Goal: Transaction & Acquisition: Purchase product/service

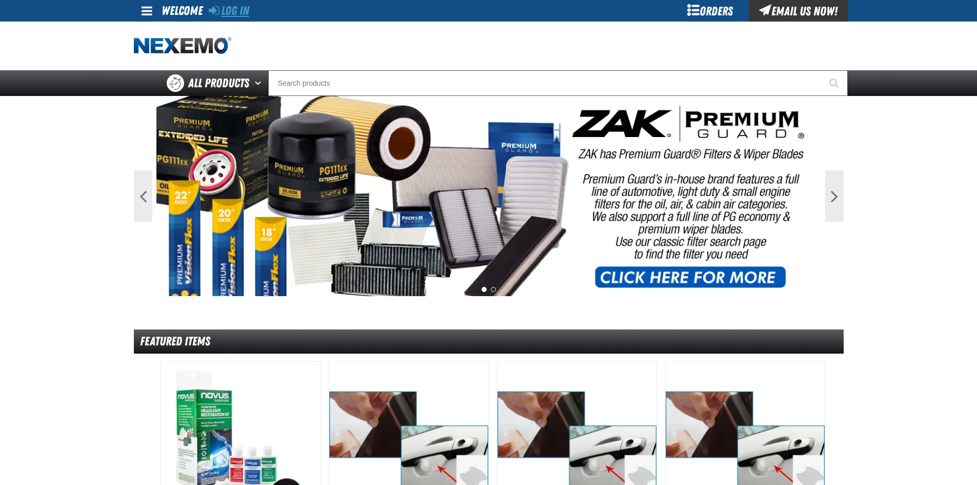
click at [249, 10] on link "Log In" at bounding box center [229, 11] width 41 height 14
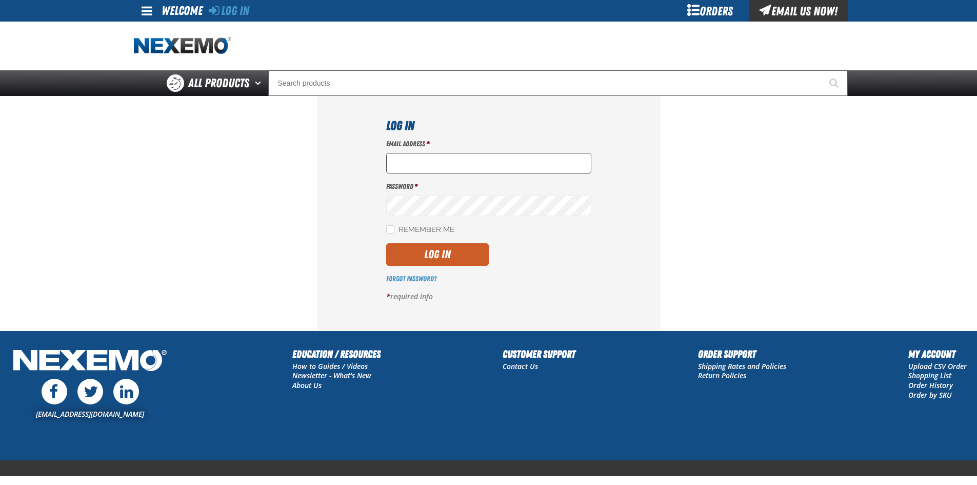
type input "ltucker03@vtaig.com"
click at [466, 163] on input "ltucker03@vtaig.com" at bounding box center [488, 163] width 205 height 21
click at [443, 258] on button "Log In" at bounding box center [437, 254] width 103 height 23
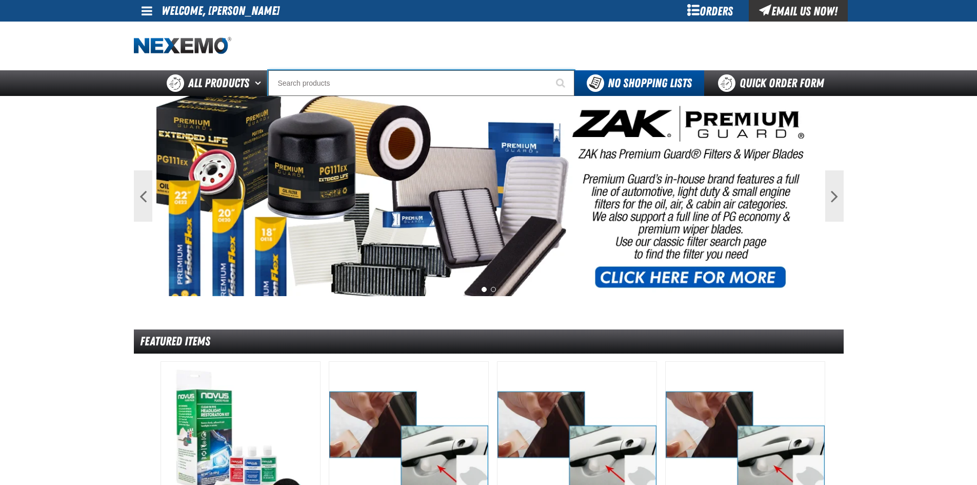
click at [292, 83] on input "Search" at bounding box center [421, 83] width 306 height 26
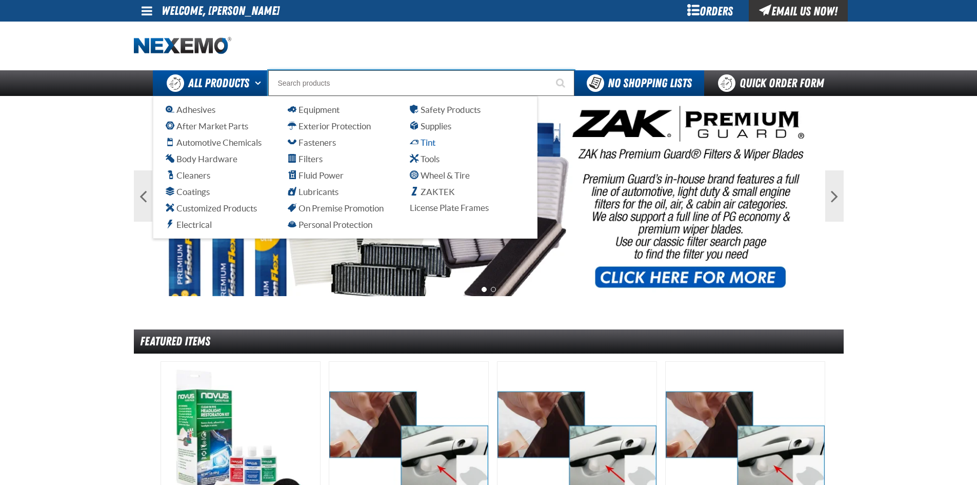
click at [423, 142] on span "Tint" at bounding box center [423, 143] width 26 height 10
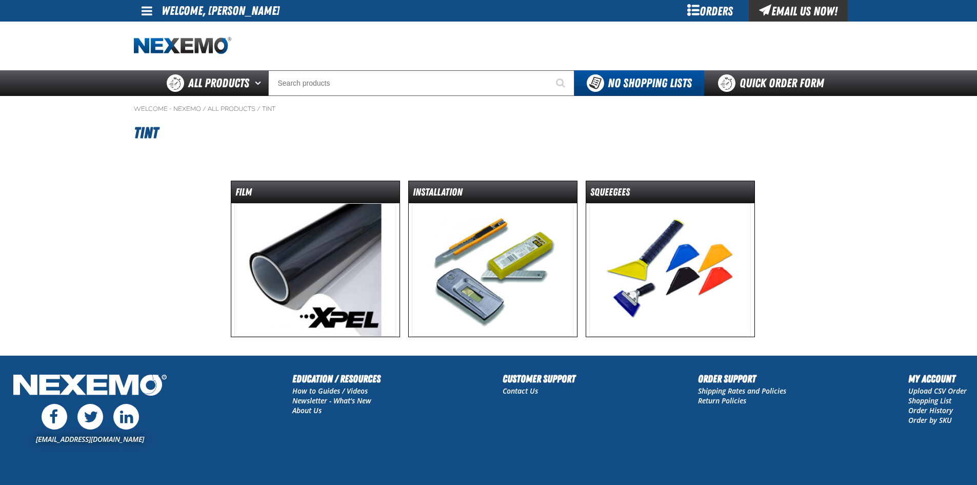
click at [331, 243] on img at bounding box center [315, 269] width 162 height 133
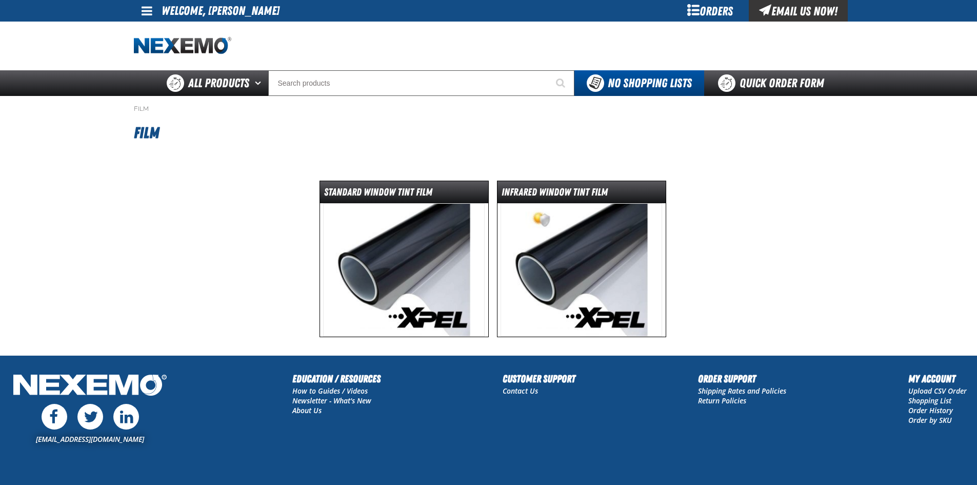
click at [433, 243] on img at bounding box center [404, 269] width 162 height 133
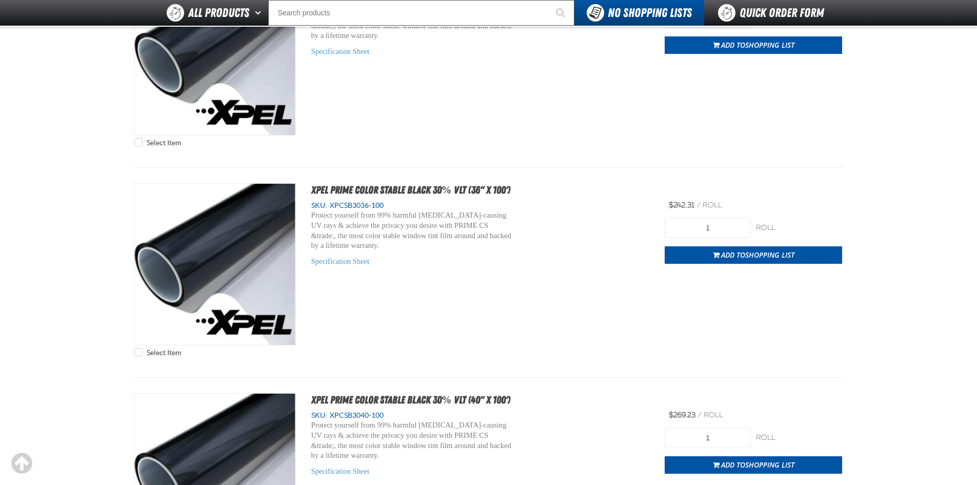
scroll to position [3027, 0]
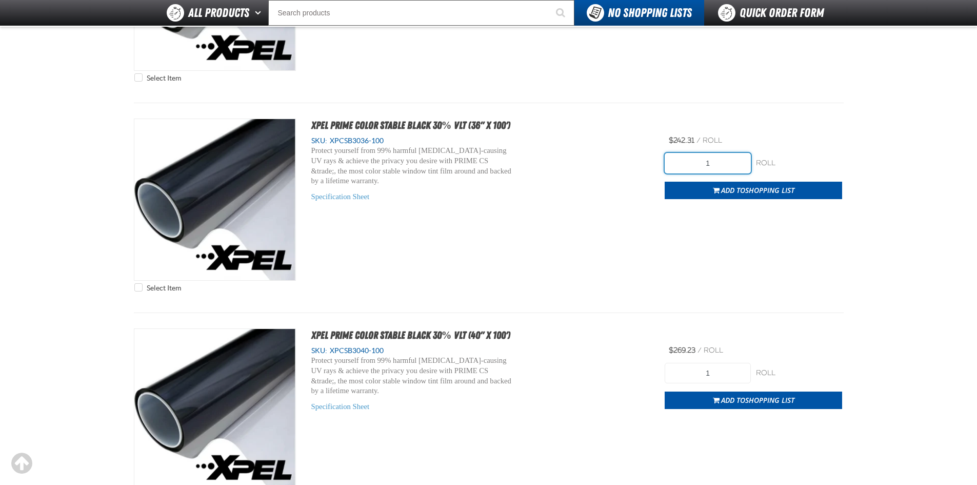
drag, startPoint x: 704, startPoint y: 166, endPoint x: 686, endPoint y: 169, distance: 18.7
click at [686, 169] on input "1" at bounding box center [708, 163] width 86 height 21
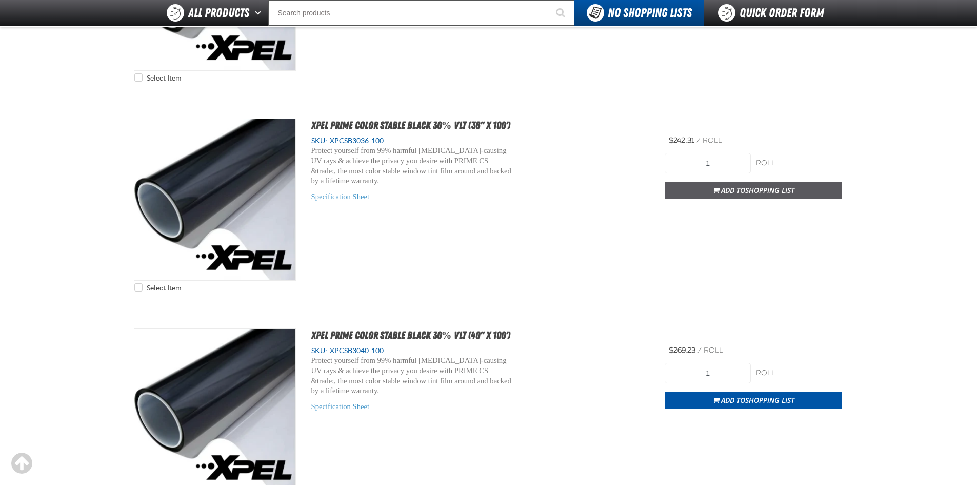
click at [747, 187] on span "Shopping List" at bounding box center [769, 190] width 49 height 10
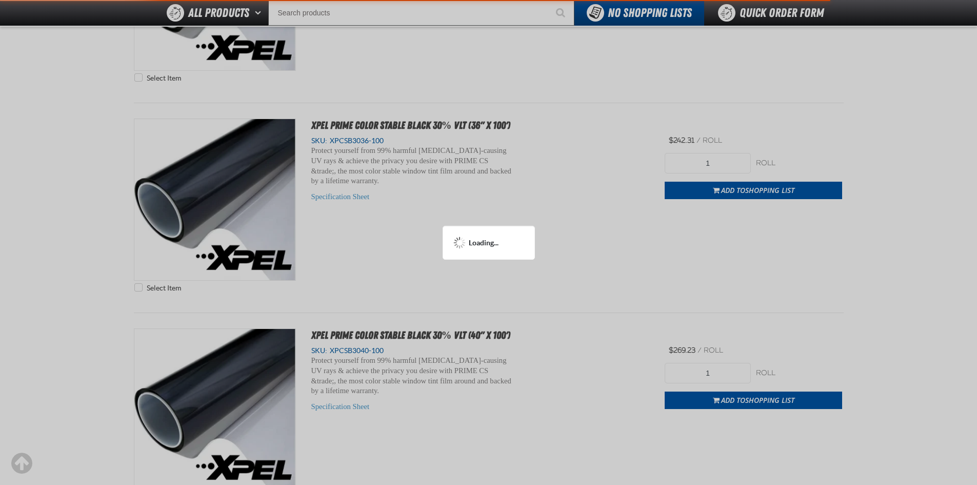
scroll to position [3077, 0]
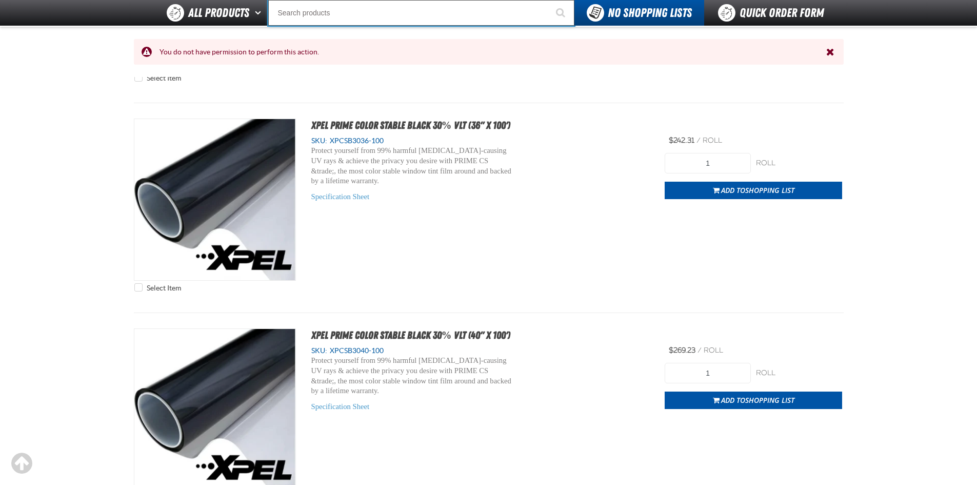
click at [342, 17] on input "Search" at bounding box center [421, 13] width 306 height 26
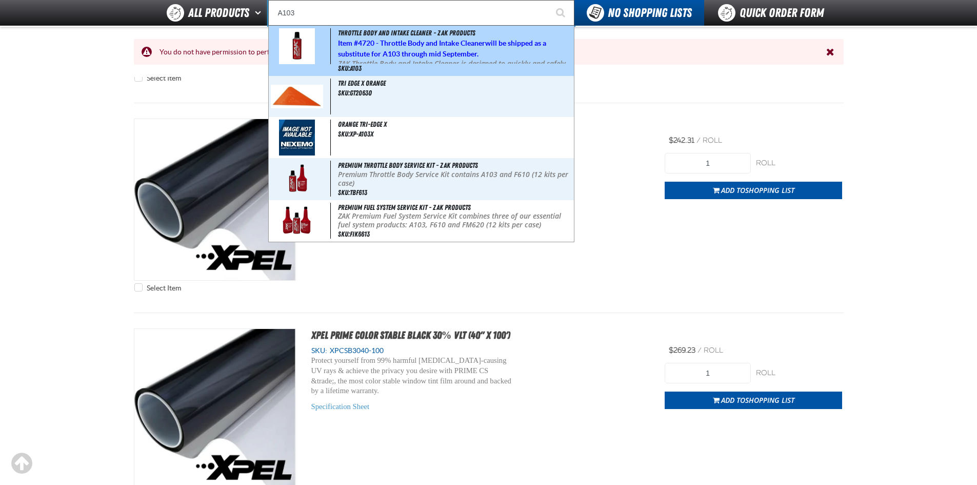
click at [345, 42] on span "Item # 4720 - Throttle Body and Intake Cleaner will be shipped as a substitute …" at bounding box center [442, 48] width 208 height 19
type input "Throttle Body and Intake Cleaner - ZAK Products"
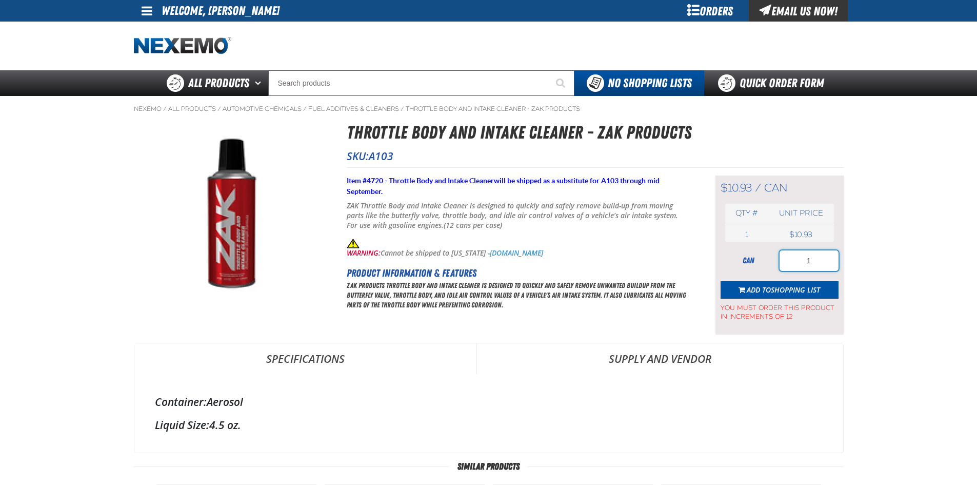
drag, startPoint x: 819, startPoint y: 258, endPoint x: 790, endPoint y: 265, distance: 30.6
click at [790, 265] on input "1" at bounding box center [809, 260] width 59 height 21
type input "12"
click at [781, 287] on span "Shopping List" at bounding box center [795, 290] width 49 height 10
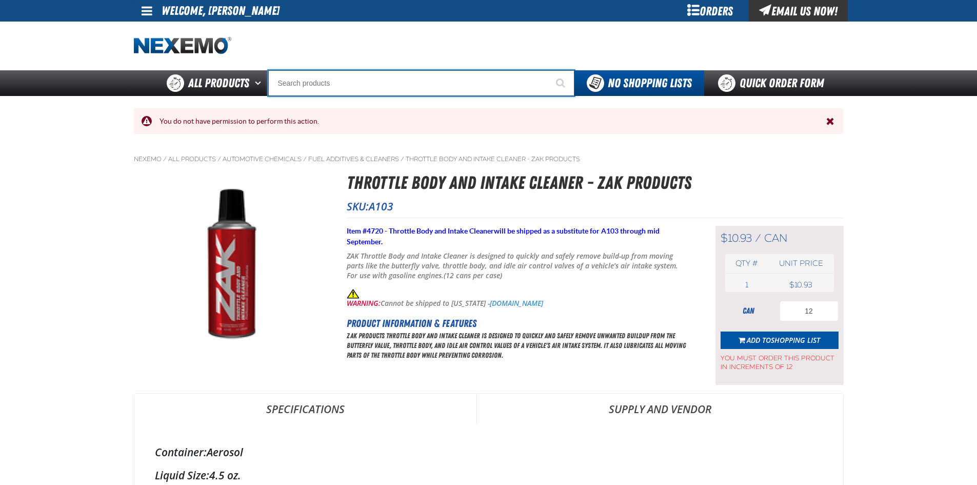
click at [340, 86] on input "Search" at bounding box center [421, 83] width 306 height 26
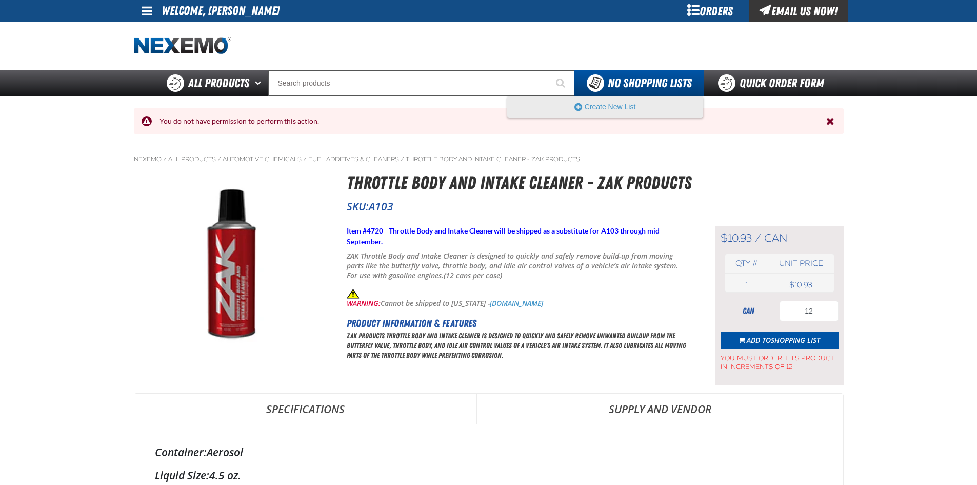
click at [614, 101] on button "Create New List" at bounding box center [605, 106] width 195 height 21
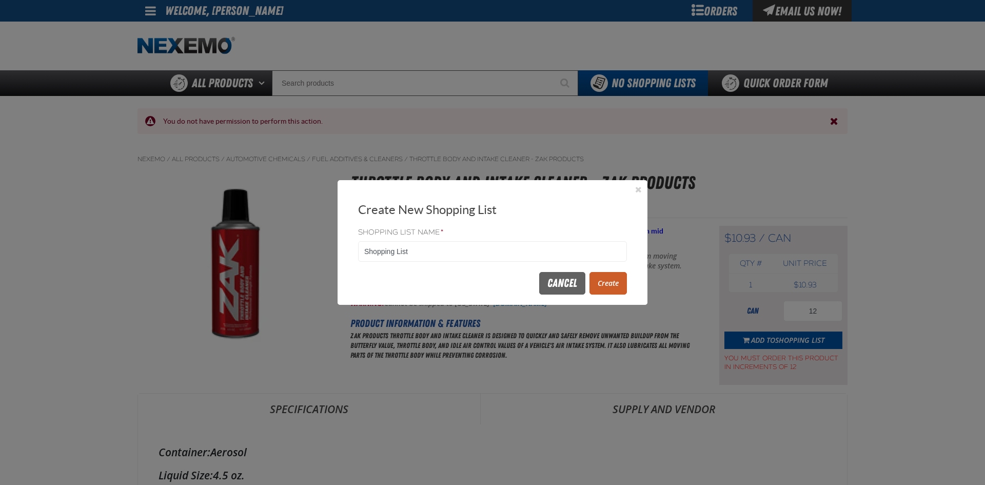
click at [614, 286] on button "Create" at bounding box center [608, 283] width 37 height 23
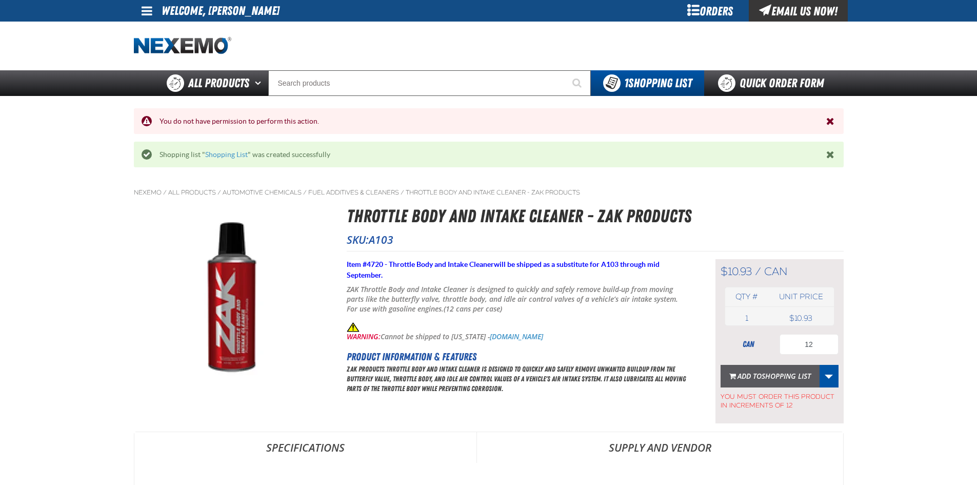
click at [778, 374] on span "Shopping List" at bounding box center [786, 376] width 49 height 10
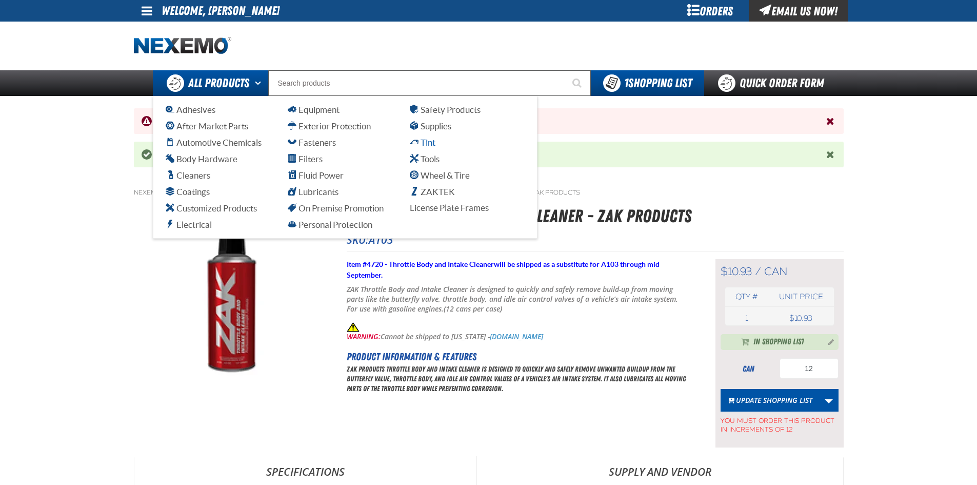
click at [424, 143] on span "Tint" at bounding box center [423, 143] width 26 height 10
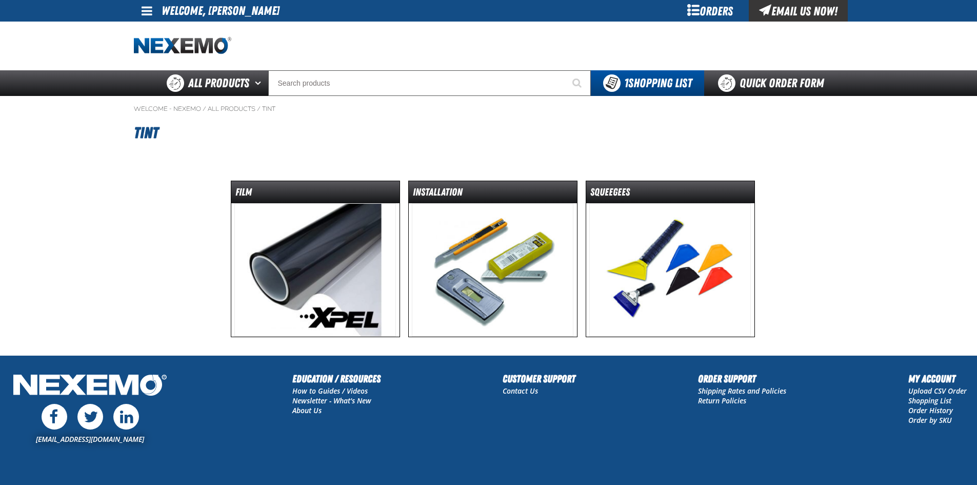
click at [344, 240] on img at bounding box center [315, 269] width 162 height 133
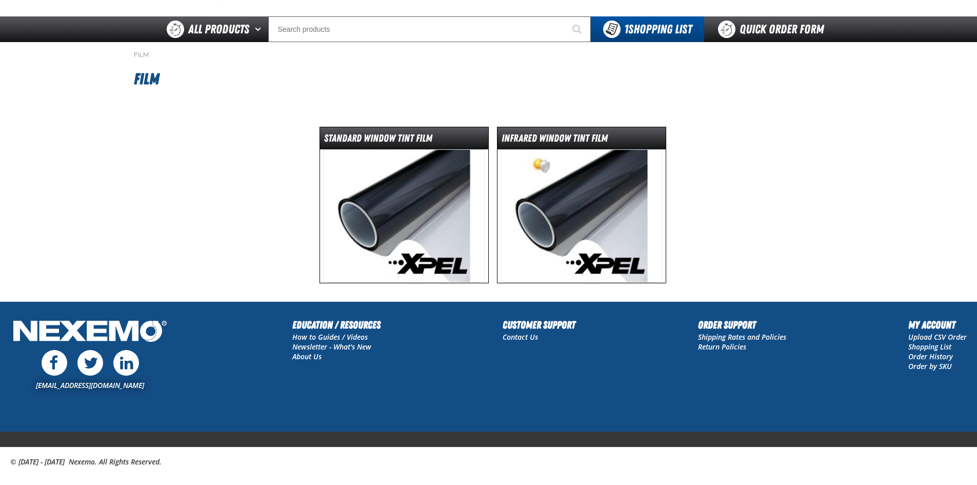
scroll to position [67, 0]
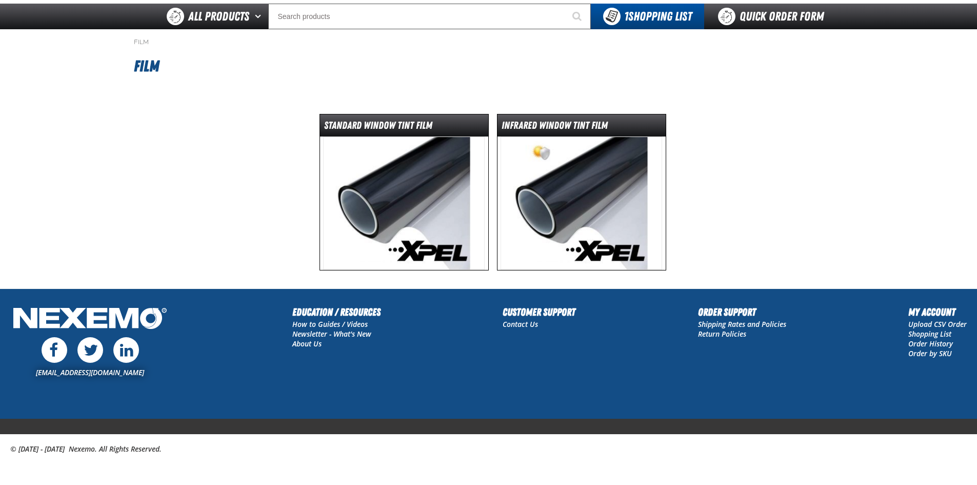
click at [442, 222] on img at bounding box center [404, 202] width 162 height 133
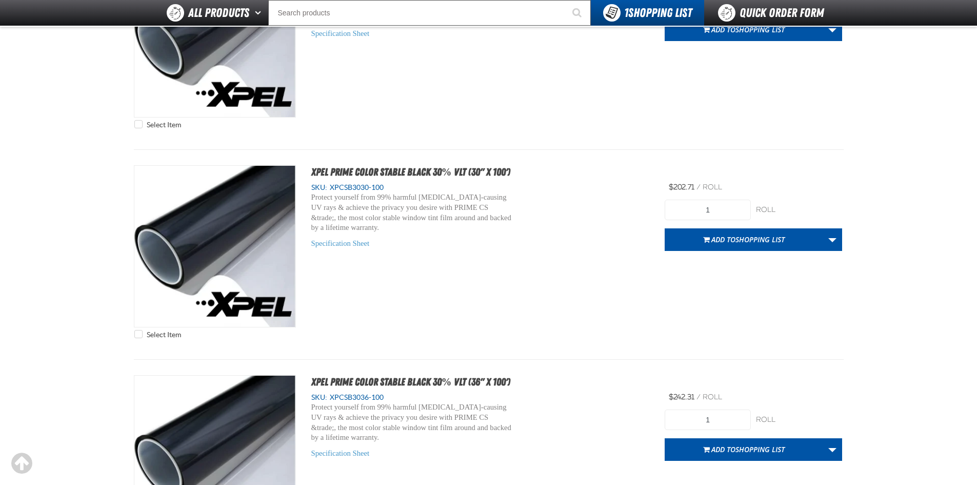
scroll to position [2873, 0]
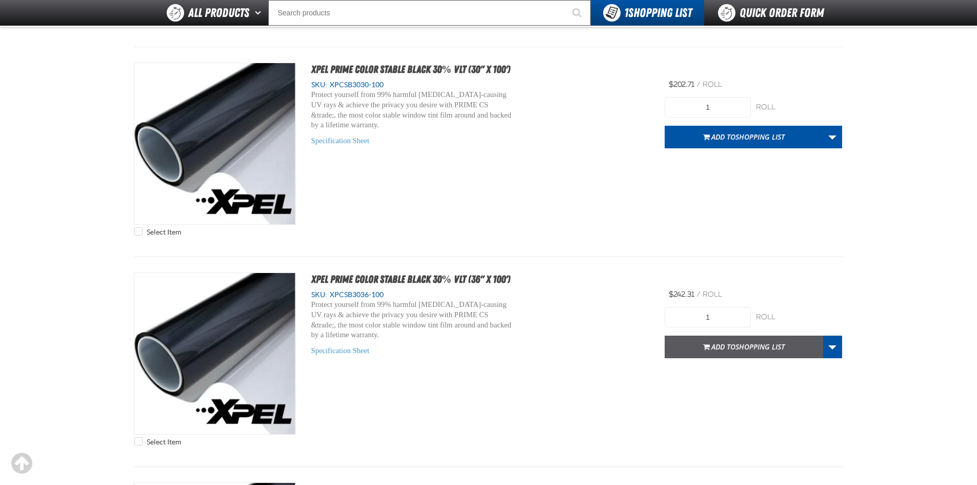
click at [737, 345] on span "Shopping List" at bounding box center [760, 347] width 49 height 10
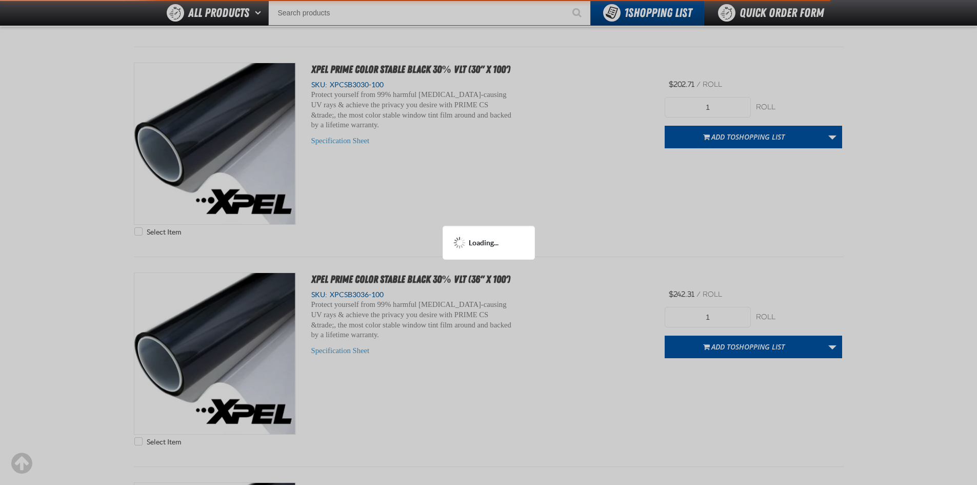
scroll to position [2923, 0]
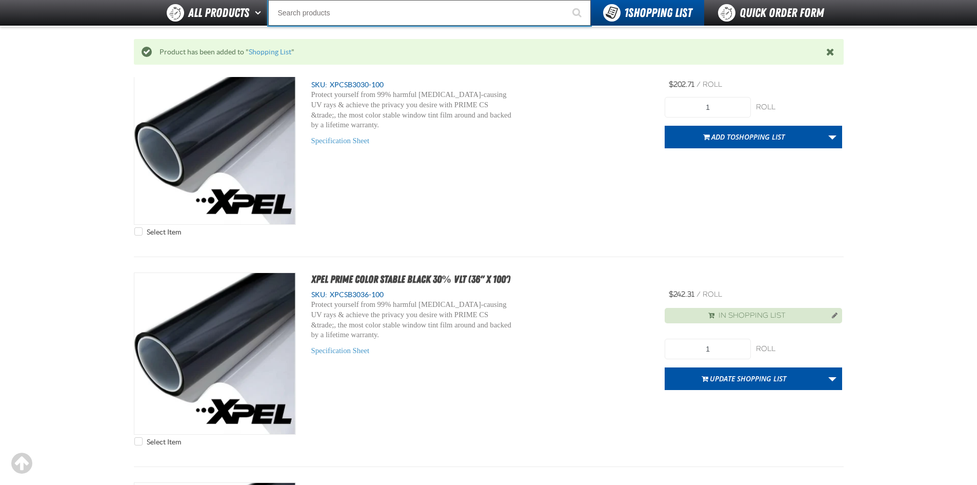
click at [358, 14] on input "Search" at bounding box center [429, 13] width 323 height 26
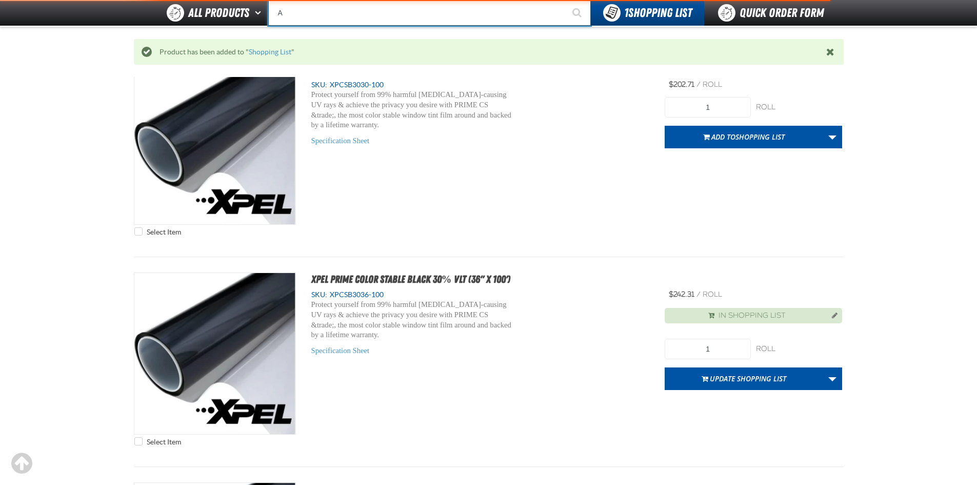
type input "AC"
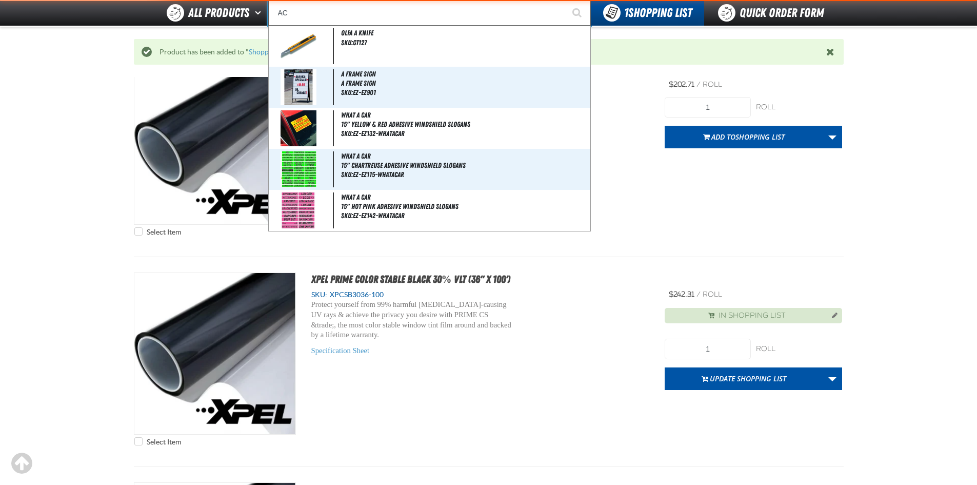
type input "AC Power Booster - ZAK Products"
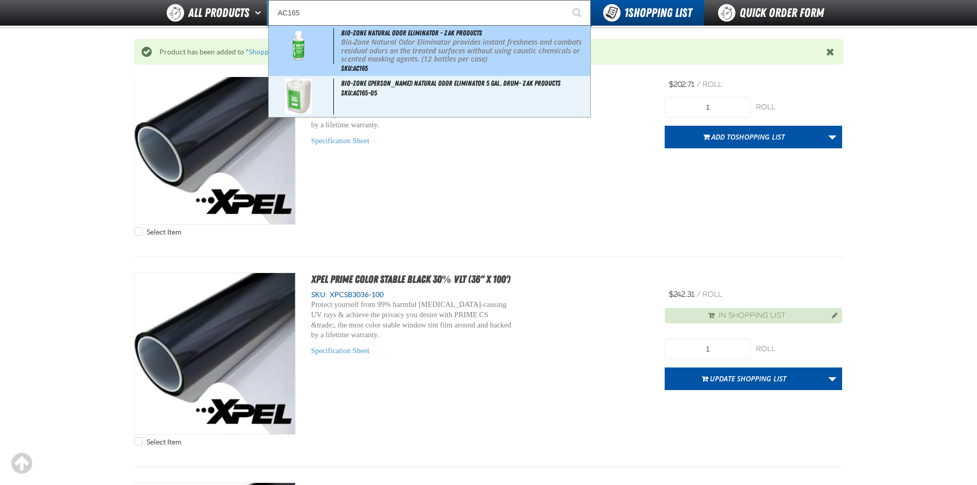
click at [406, 41] on p "Bio-Zone Natural Odor Eliminator provides instant freshness and combats residua…" at bounding box center [464, 51] width 247 height 26
type input "Bio-Zone Natural Odor Eliminator - ZAK Products"
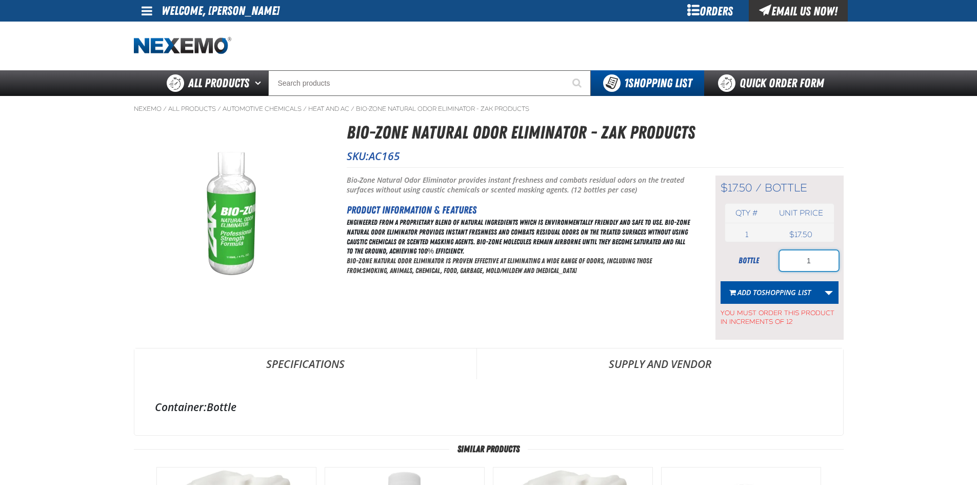
drag, startPoint x: 810, startPoint y: 265, endPoint x: 788, endPoint y: 265, distance: 21.6
click at [788, 265] on input "1" at bounding box center [809, 260] width 59 height 21
type input "12"
click at [779, 293] on span "Shopping List" at bounding box center [786, 292] width 49 height 10
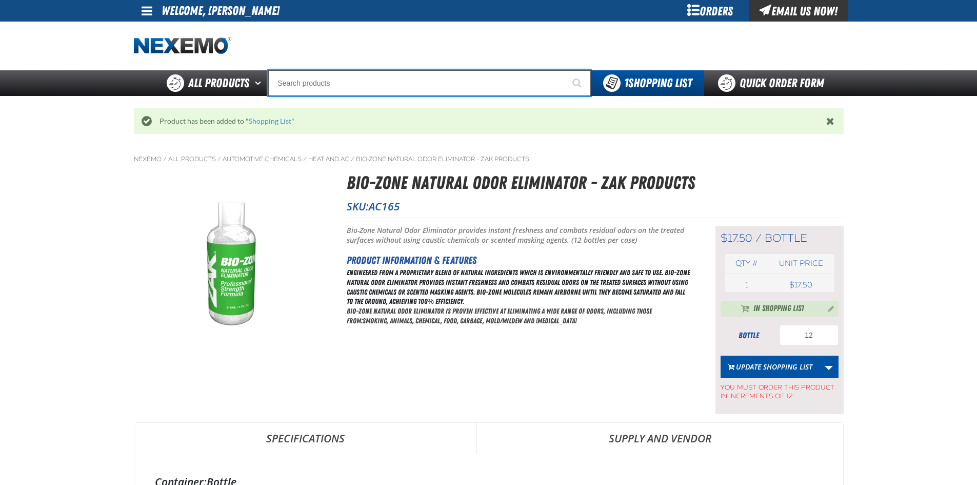
click at [394, 82] on input "Search" at bounding box center [429, 83] width 323 height 26
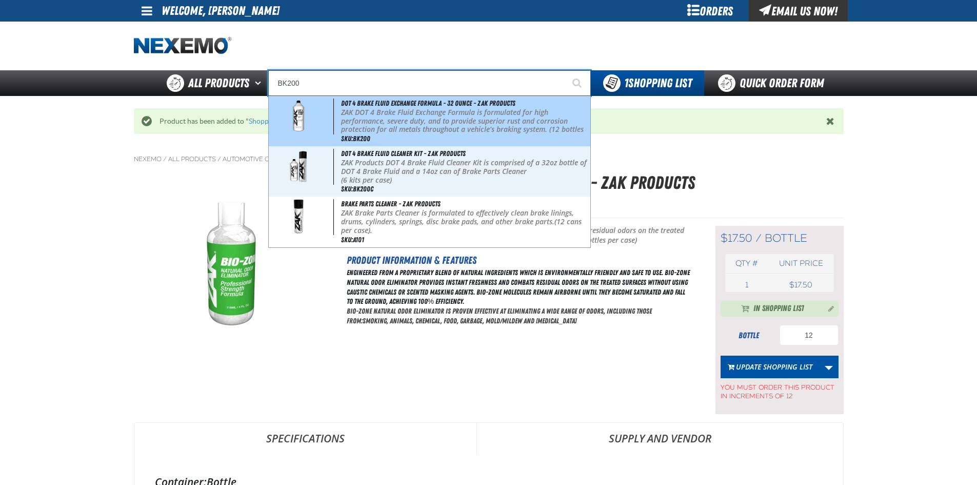
click at [386, 114] on p "ZAK DOT 4 Brake Fluid Exchange Formula is formulated for high performance, seve…" at bounding box center [464, 125] width 247 height 34
type input "DOT 4 Brake Fluid Exchange Formula - 32 Ounce - ZAK Products"
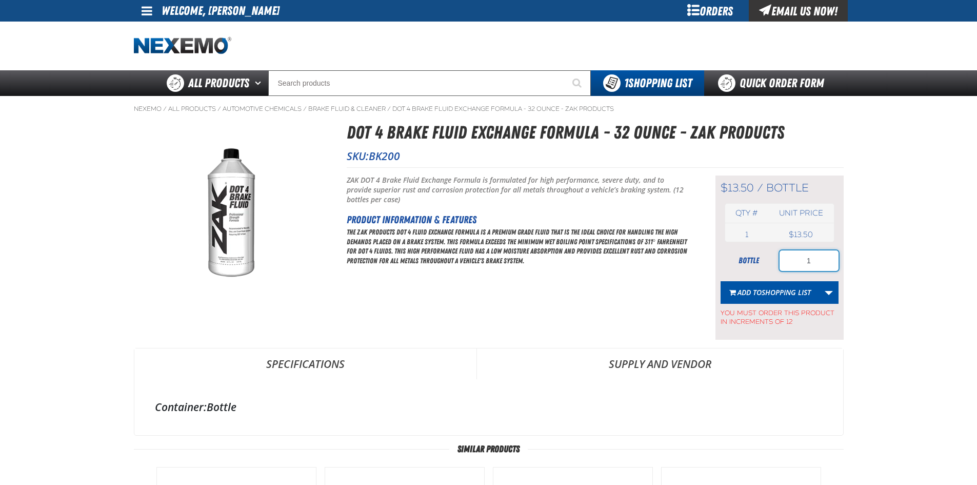
drag, startPoint x: 802, startPoint y: 265, endPoint x: 793, endPoint y: 266, distance: 9.8
click at [793, 266] on input "1" at bounding box center [809, 260] width 59 height 21
type input "36"
click at [787, 295] on span "Shopping List" at bounding box center [786, 292] width 49 height 10
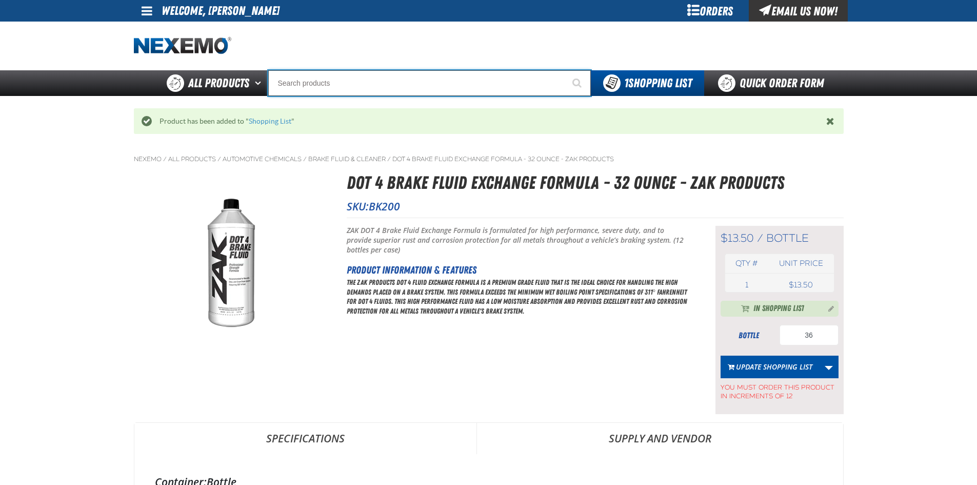
click at [310, 87] on input "Search" at bounding box center [429, 83] width 323 height 26
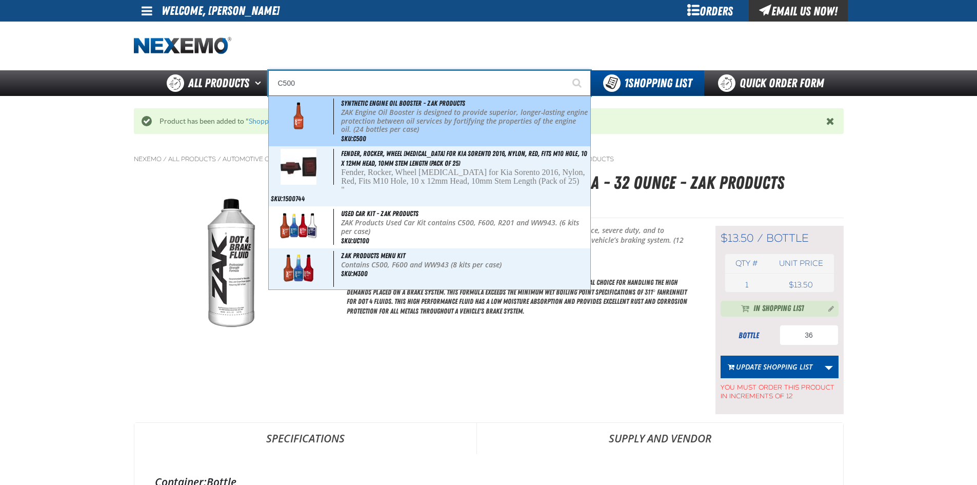
click at [346, 119] on p "ZAK Engine Oil Booster is designed to provide superior, longer-lasting engine p…" at bounding box center [464, 121] width 247 height 26
type input "Synthetic Engine Oil Booster - ZAK Products"
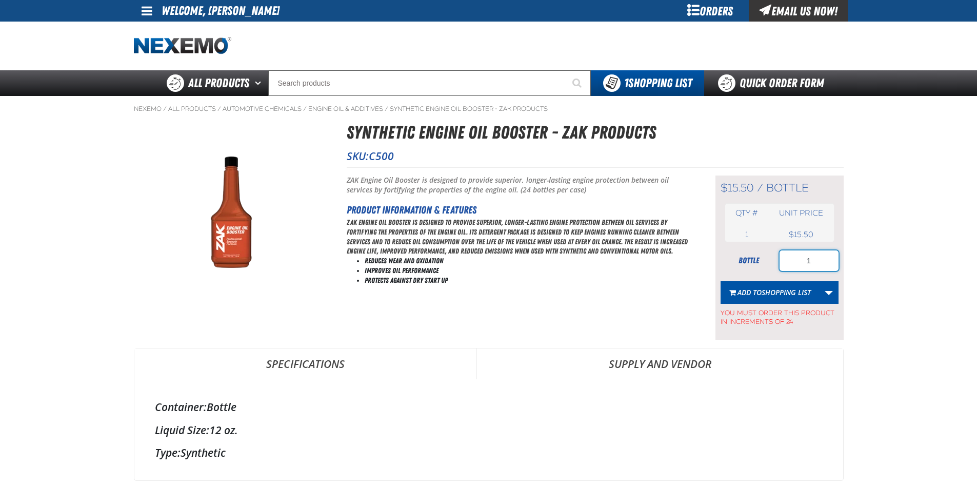
click at [796, 258] on input "1" at bounding box center [809, 260] width 59 height 21
type input "24"
click at [782, 289] on span "Shopping List" at bounding box center [786, 292] width 49 height 10
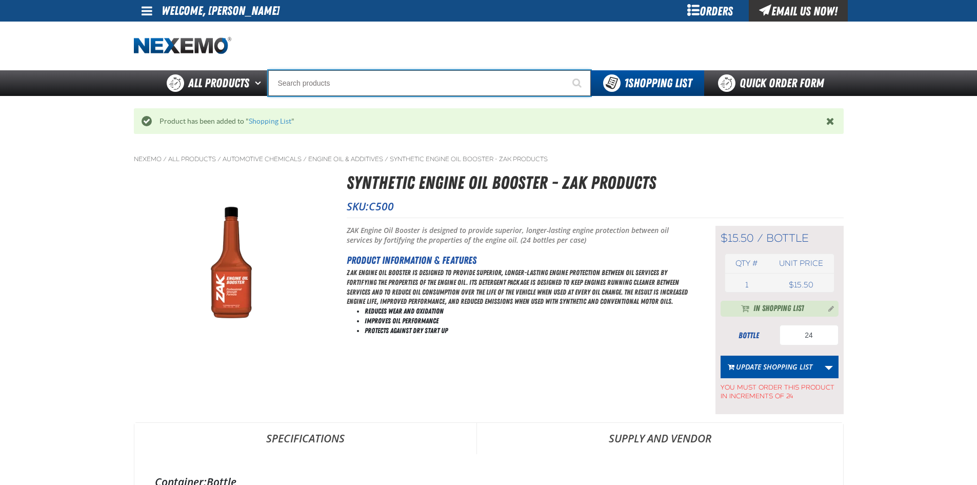
click at [433, 88] on input "Search" at bounding box center [429, 83] width 323 height 26
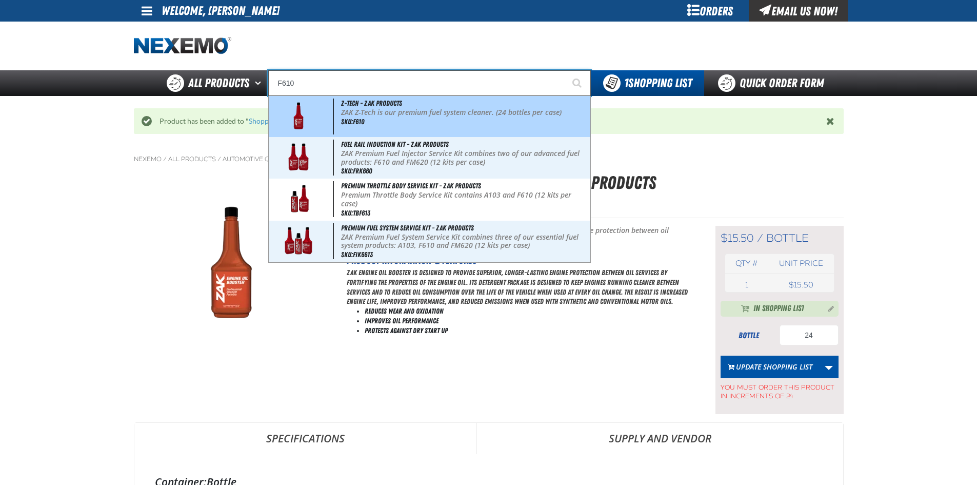
click at [420, 107] on div "Z-Tech - ZAK Products ZAK Z-Tech is our premium fuel system cleaner. (24 bottle…" at bounding box center [430, 116] width 322 height 41
type input "Z-Tech - ZAK Products"
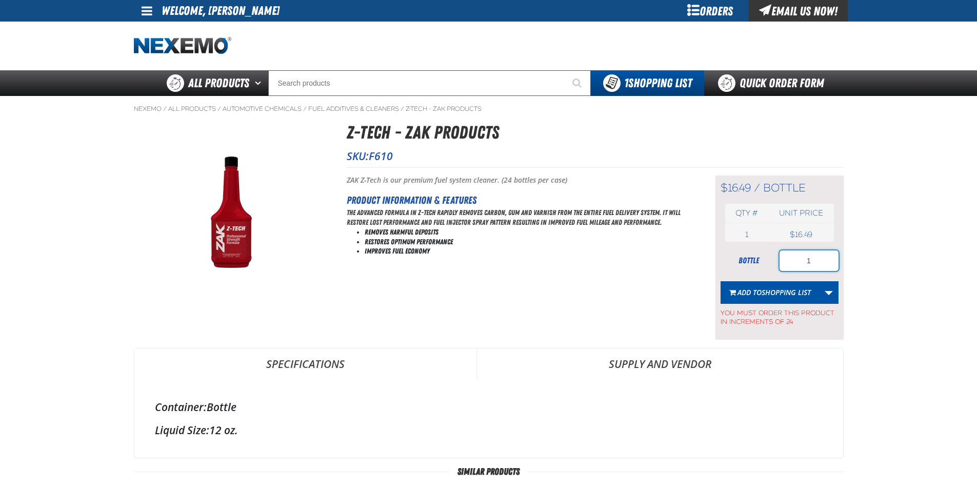
drag, startPoint x: 815, startPoint y: 261, endPoint x: 801, endPoint y: 264, distance: 13.6
click at [802, 264] on input "1" at bounding box center [809, 260] width 59 height 21
type input "24"
click at [790, 293] on span "Shopping List" at bounding box center [786, 292] width 49 height 10
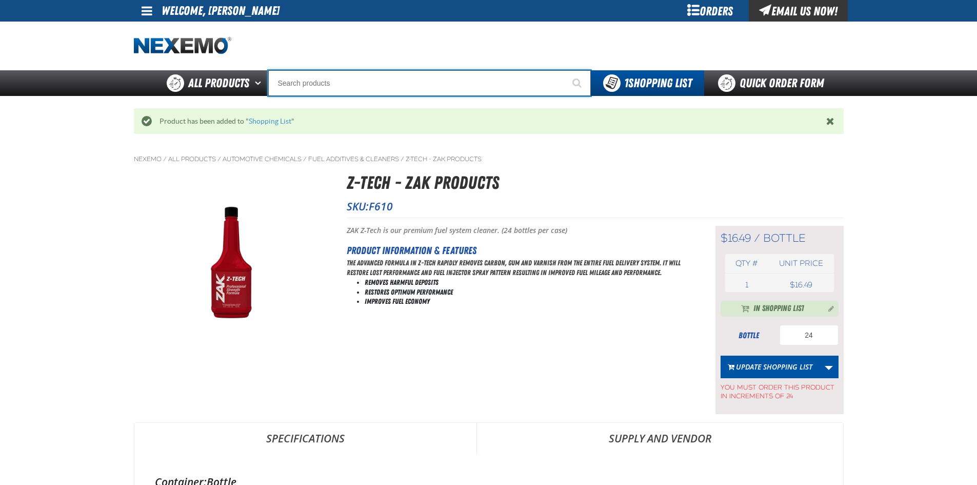
click at [461, 81] on input "Search" at bounding box center [429, 83] width 323 height 26
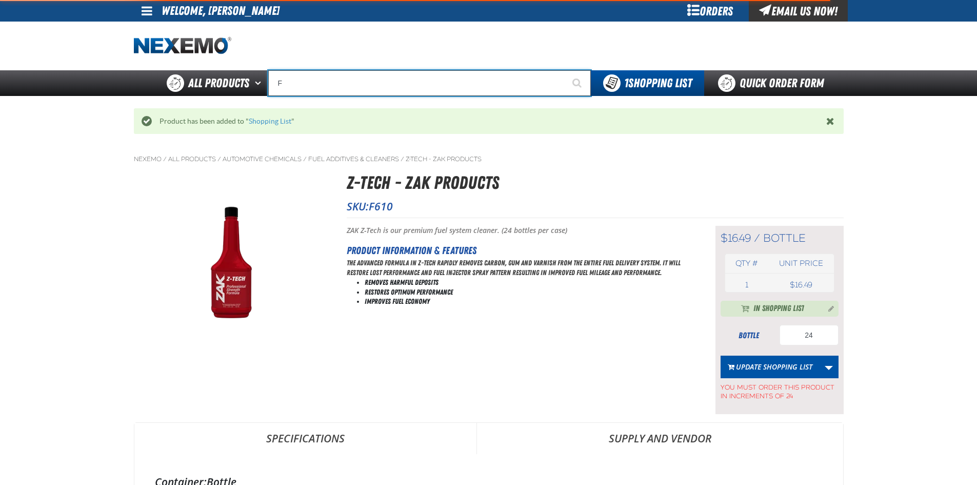
type input "FR"
type input "FROM"
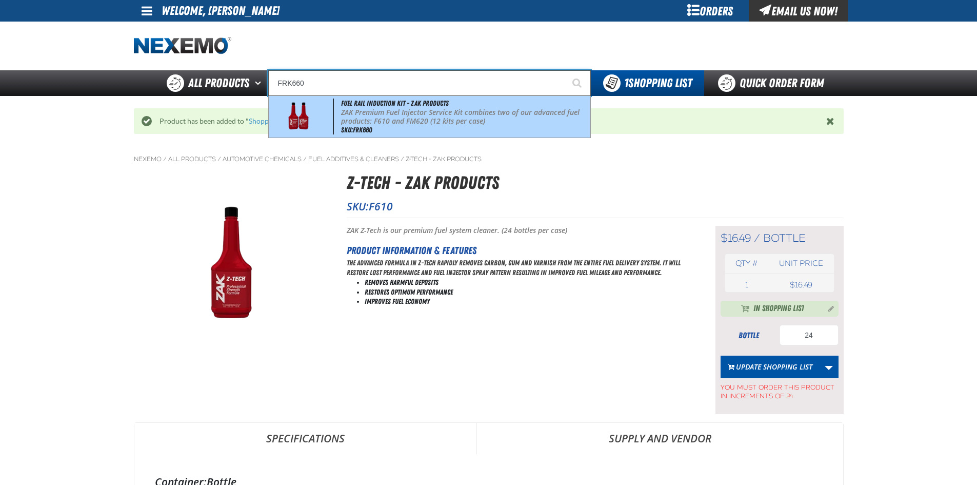
click at [422, 115] on p "ZAK Premium Fuel Injector Service Kit combines two of our advanced fuel product…" at bounding box center [464, 116] width 247 height 17
type input "Fuel Rail Induction Kit - ZAK Products"
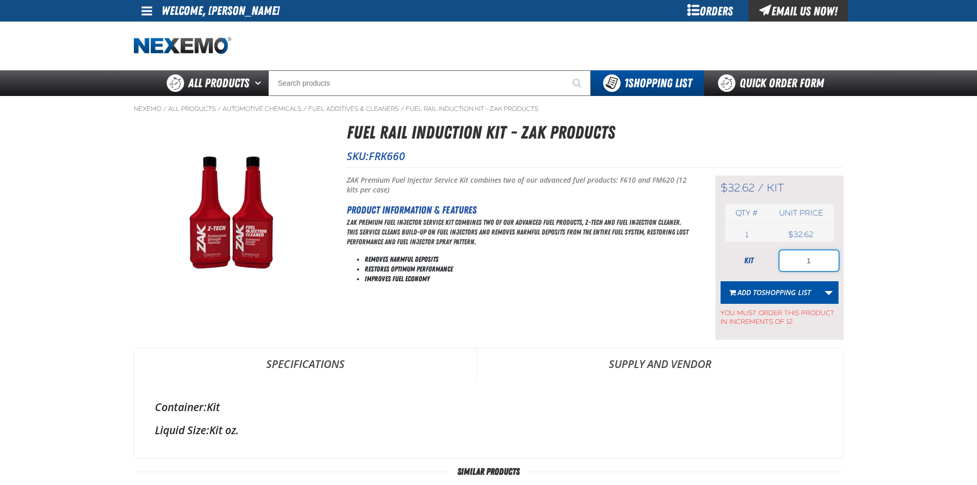
drag, startPoint x: 817, startPoint y: 255, endPoint x: 794, endPoint y: 257, distance: 23.2
click at [794, 257] on input "1" at bounding box center [809, 260] width 59 height 21
type input "12"
click at [788, 290] on span "Shopping List" at bounding box center [786, 292] width 49 height 10
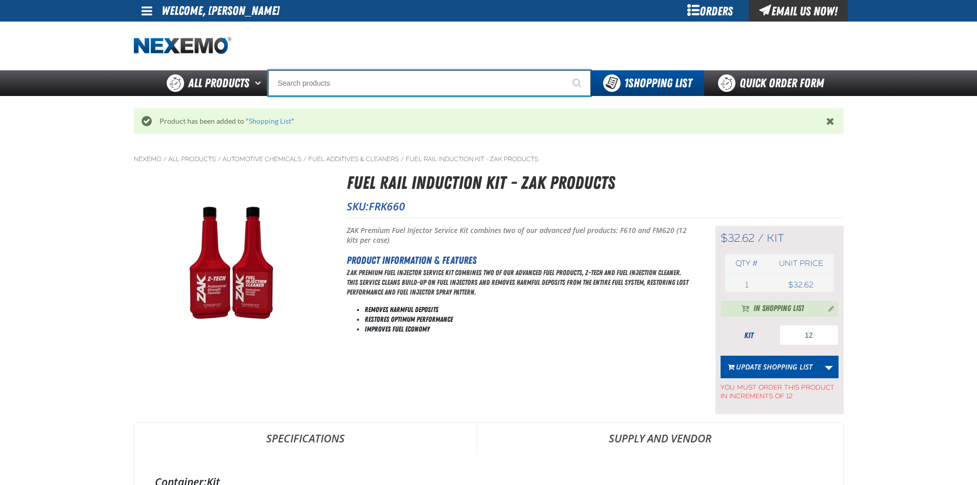
click at [448, 84] on input "Search" at bounding box center [429, 83] width 323 height 26
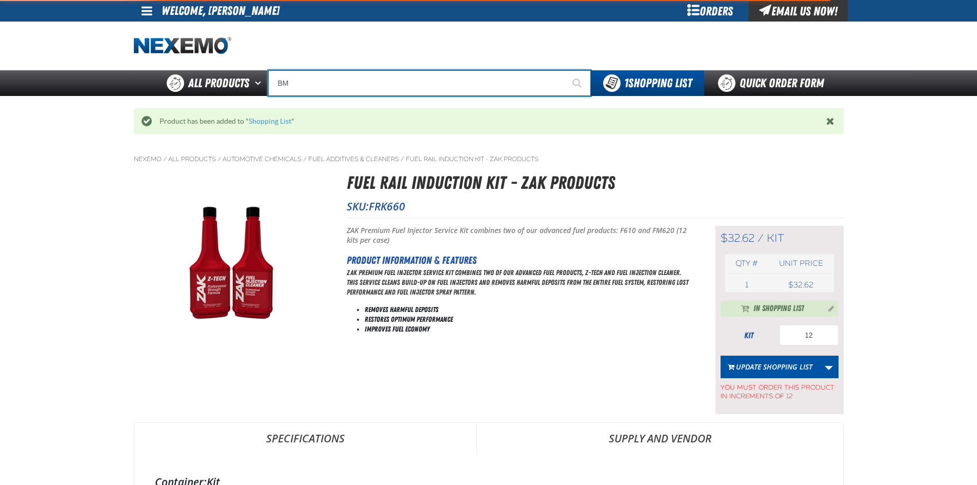
type input "BMW"
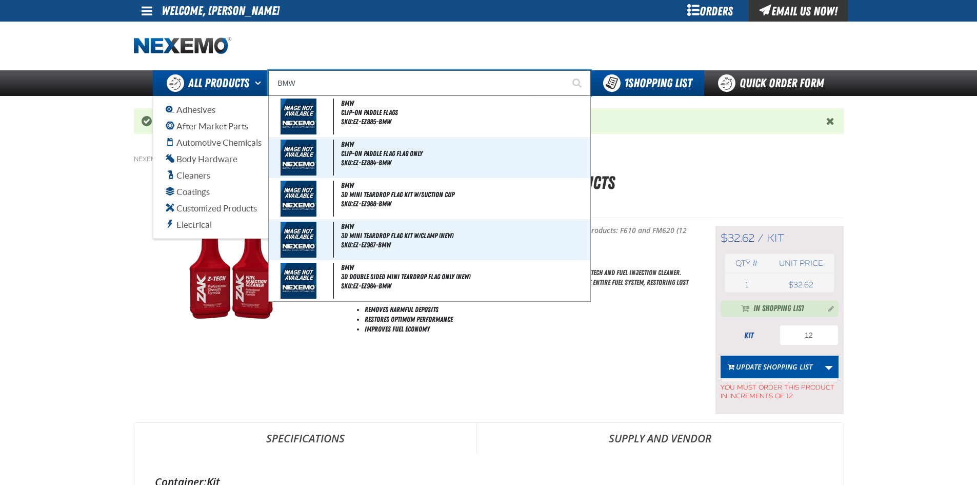
drag, startPoint x: 363, startPoint y: 84, endPoint x: 251, endPoint y: 84, distance: 111.8
click at [251, 84] on div "Back All Products Adhesives After Market Parts Automotive Chemicals Body Hardwa…" at bounding box center [489, 83] width 718 height 26
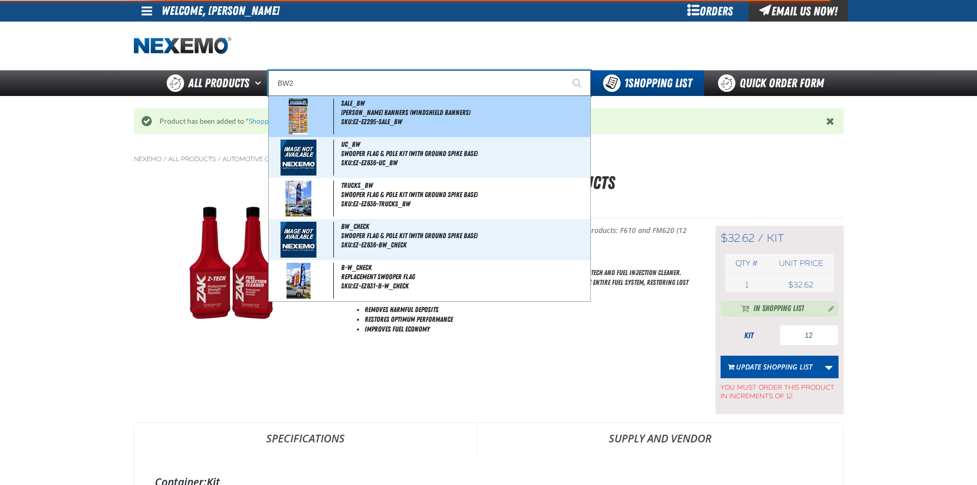
type input "BW20"
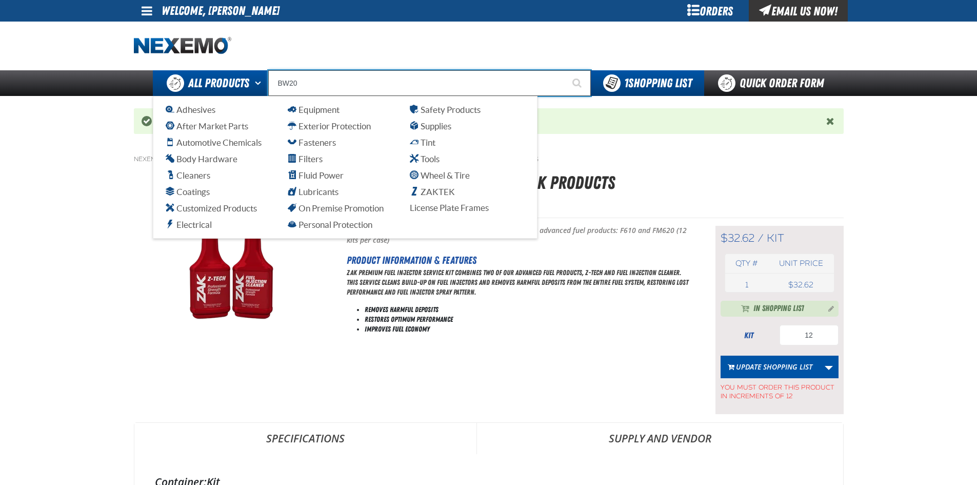
drag, startPoint x: 308, startPoint y: 85, endPoint x: 267, endPoint y: 88, distance: 41.7
click at [267, 88] on div "Back All Products Adhesives After Market Parts Automotive Chemicals Body Hardwa…" at bounding box center [489, 83] width 718 height 26
click at [205, 127] on span "After Market Parts" at bounding box center [207, 126] width 83 height 10
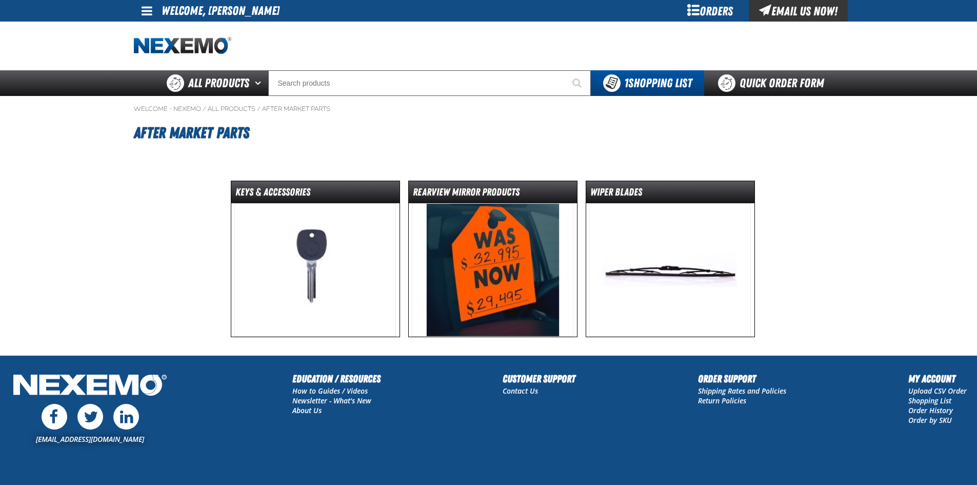
click at [617, 255] on img at bounding box center [671, 269] width 162 height 133
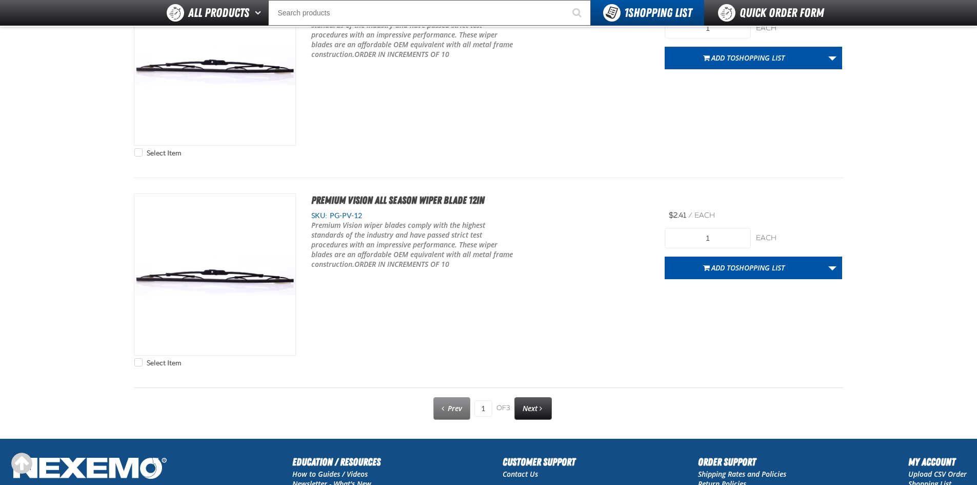
scroll to position [5200, 0]
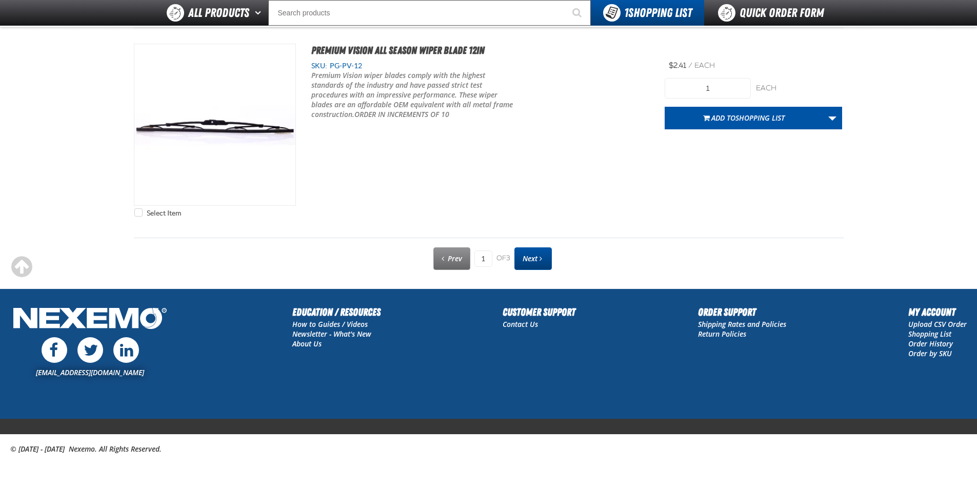
click at [542, 261] on span "Next page" at bounding box center [541, 258] width 3 height 7
type input "2"
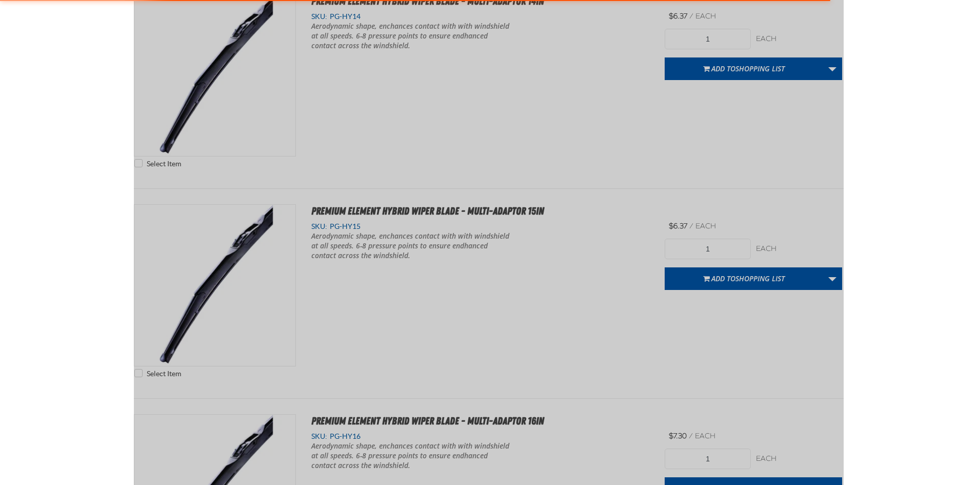
scroll to position [0, 0]
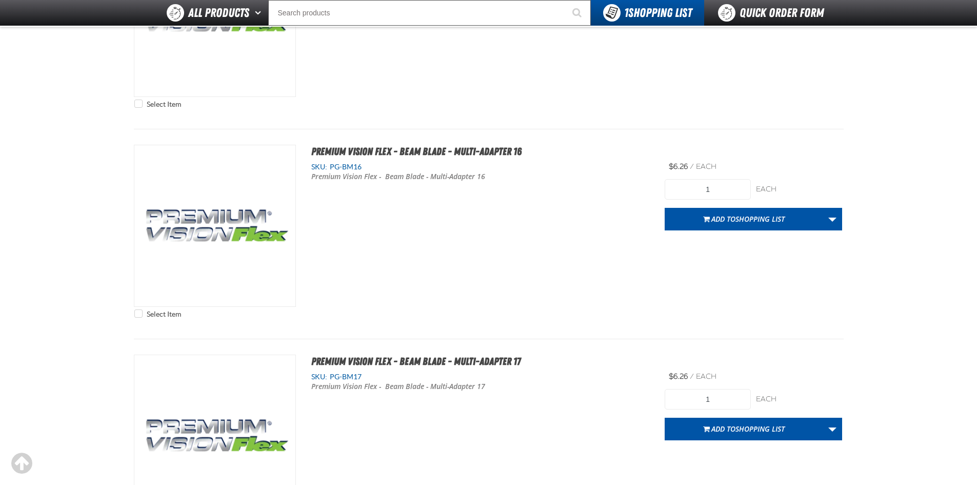
scroll to position [4258, 0]
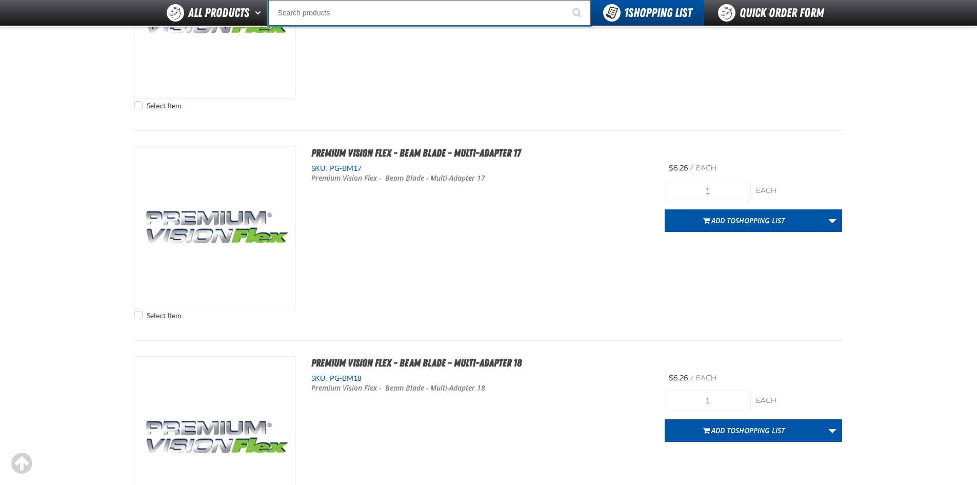
click at [338, 14] on input "Search" at bounding box center [429, 13] width 323 height 26
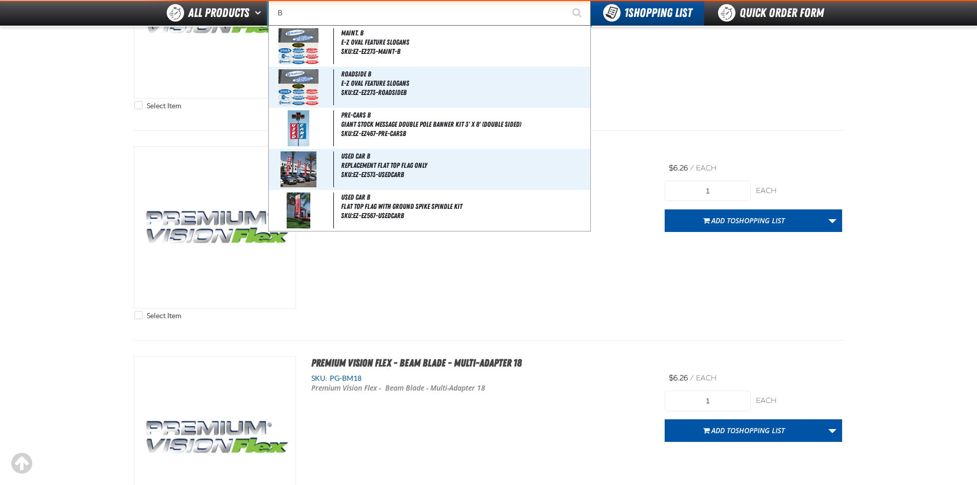
type input "BM"
type input "BMW"
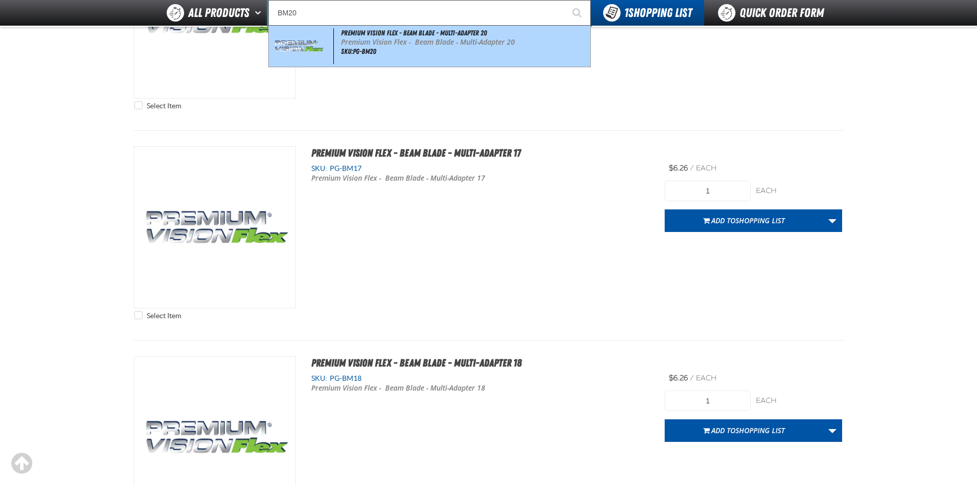
click at [410, 49] on div "Premium Vision Flex - Beam Blade - Multi-Adapter 20 Premium Vision Flex - Beam …" at bounding box center [430, 46] width 322 height 41
type input "Premium Vision Flex - Beam Blade - Multi-Adapter 20"
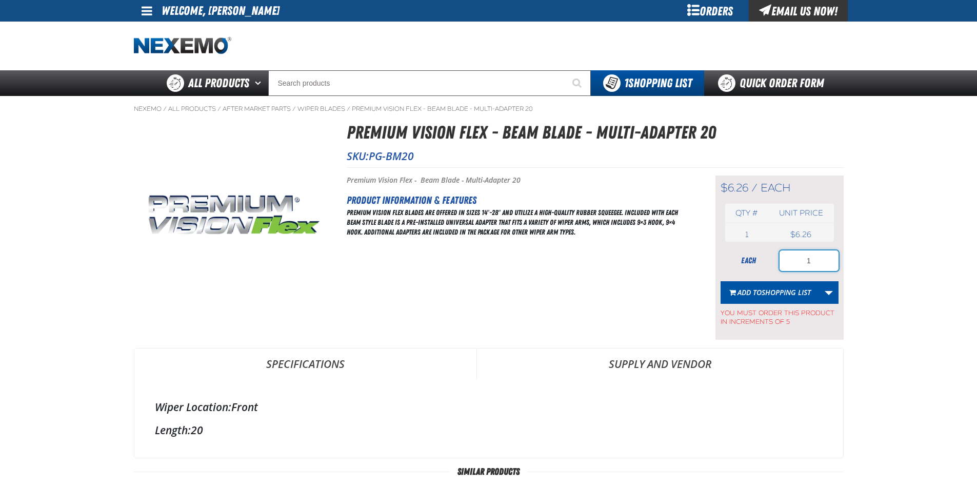
drag, startPoint x: 813, startPoint y: 265, endPoint x: 782, endPoint y: 268, distance: 30.9
click at [782, 268] on input "1" at bounding box center [809, 260] width 59 height 21
type input "5"
click at [780, 294] on span "Shopping List" at bounding box center [786, 292] width 49 height 10
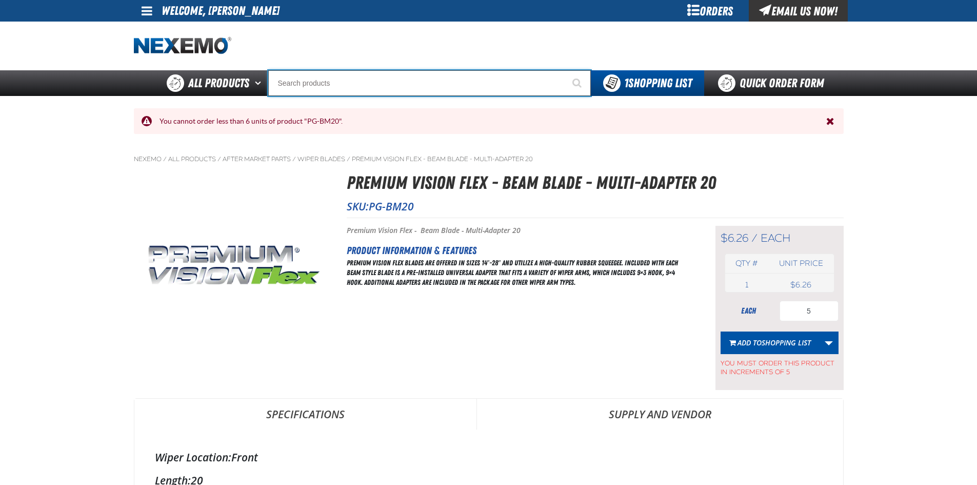
click at [340, 89] on input "Search" at bounding box center [429, 83] width 323 height 26
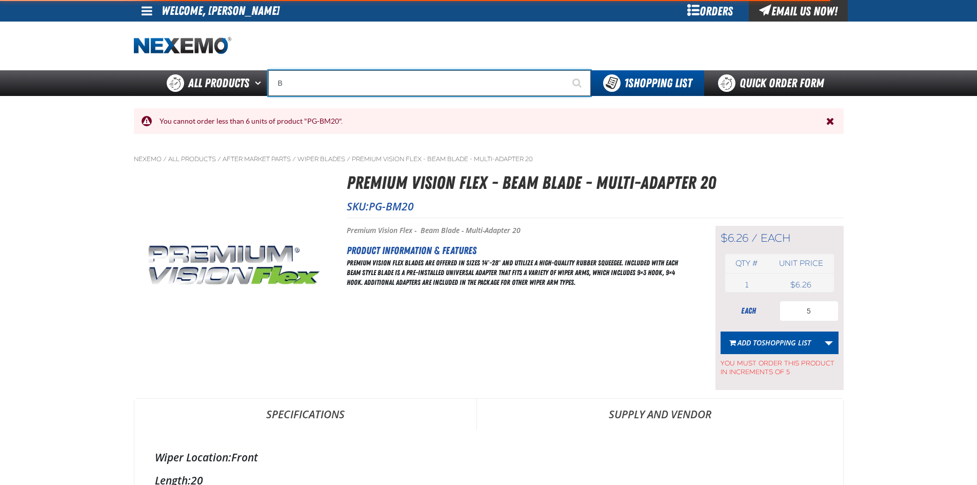
type input "BM"
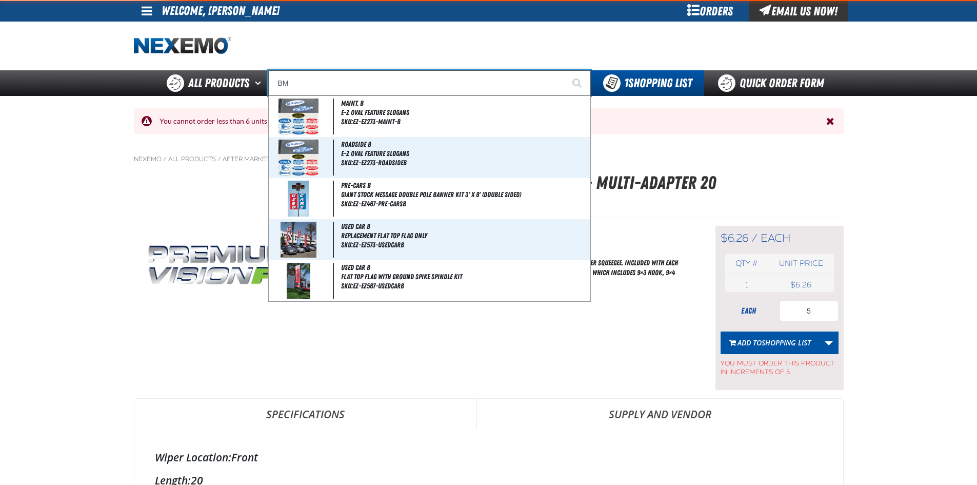
type input "BMW"
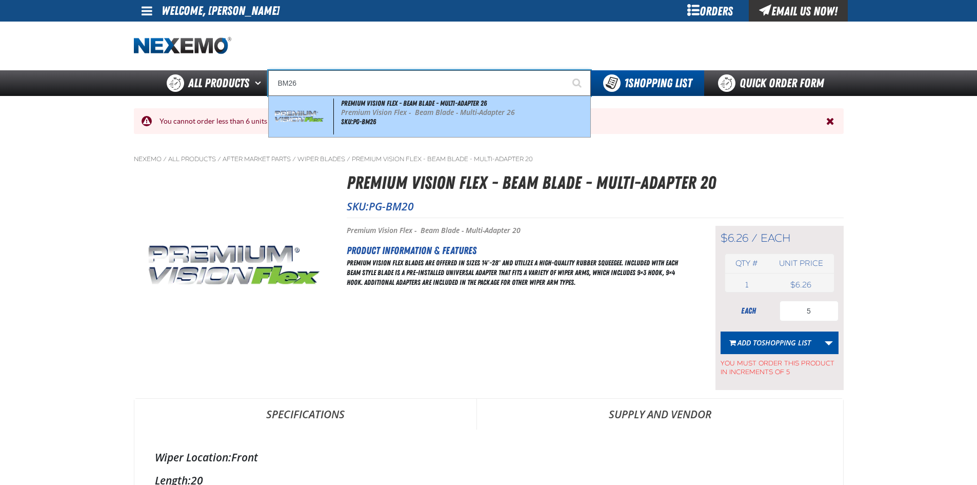
click at [353, 107] on span "Premium Vision Flex - Beam Blade - Multi-Adapter 26" at bounding box center [414, 103] width 146 height 8
type input "Premium Vision Flex - Beam Blade - Multi-Adapter 26"
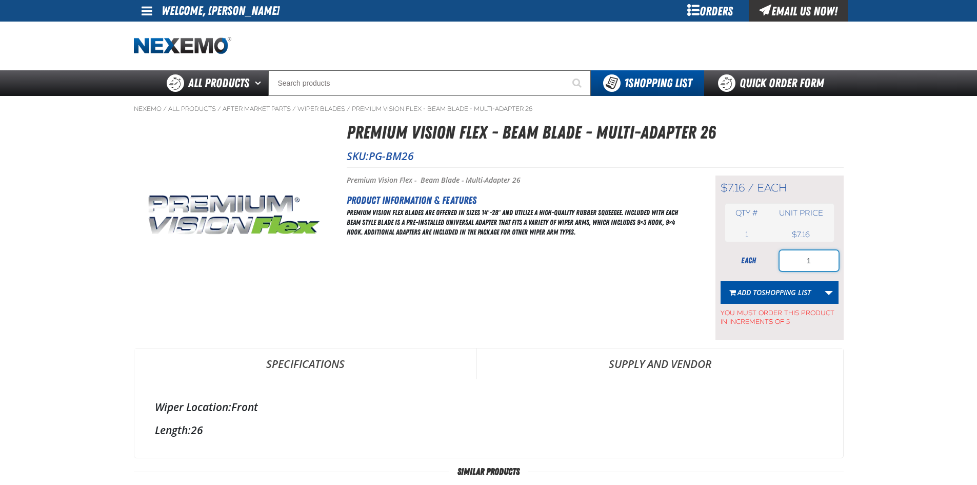
drag, startPoint x: 819, startPoint y: 259, endPoint x: 769, endPoint y: 265, distance: 51.2
click at [769, 265] on div "each 1" at bounding box center [780, 260] width 118 height 21
type input "10"
click at [776, 288] on span "Shopping List" at bounding box center [786, 292] width 49 height 10
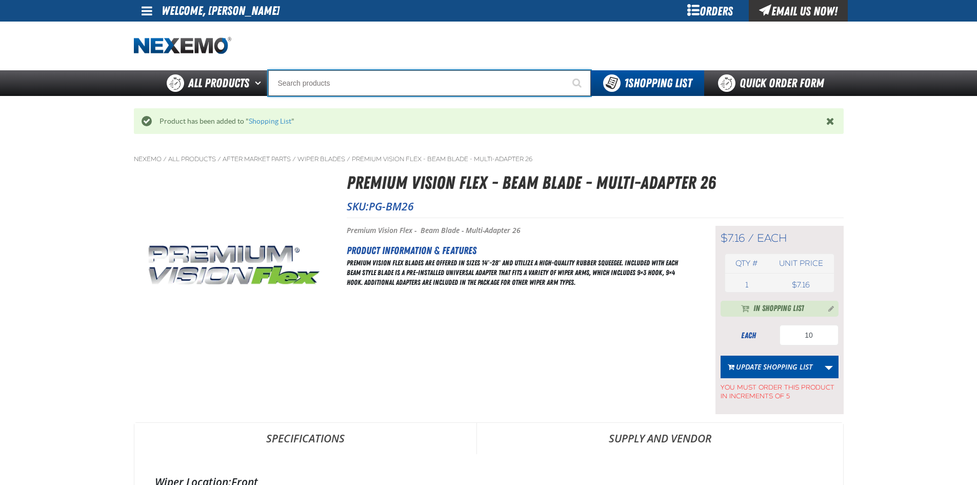
click at [384, 78] on input "Search" at bounding box center [429, 83] width 323 height 26
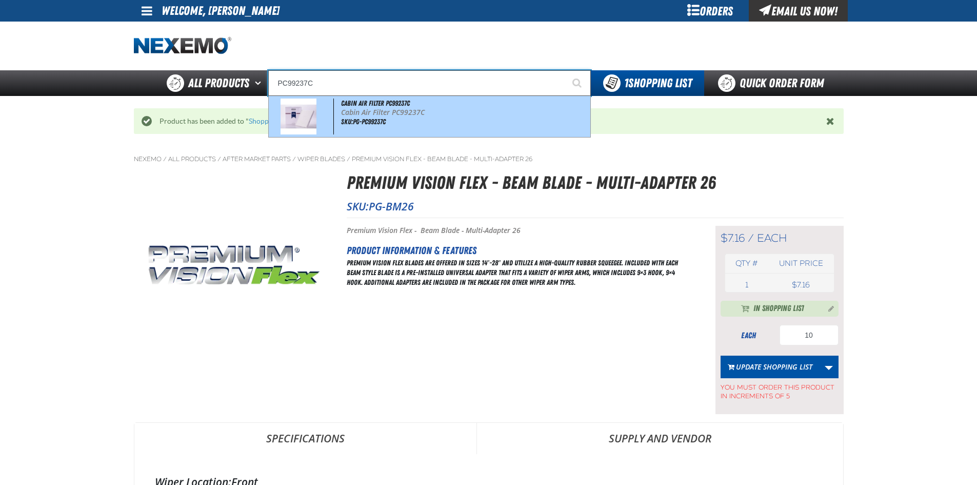
click at [345, 113] on p "Cabin Air Filter PC99237C" at bounding box center [464, 112] width 247 height 9
type input "Cabin Air Filter PC99237C"
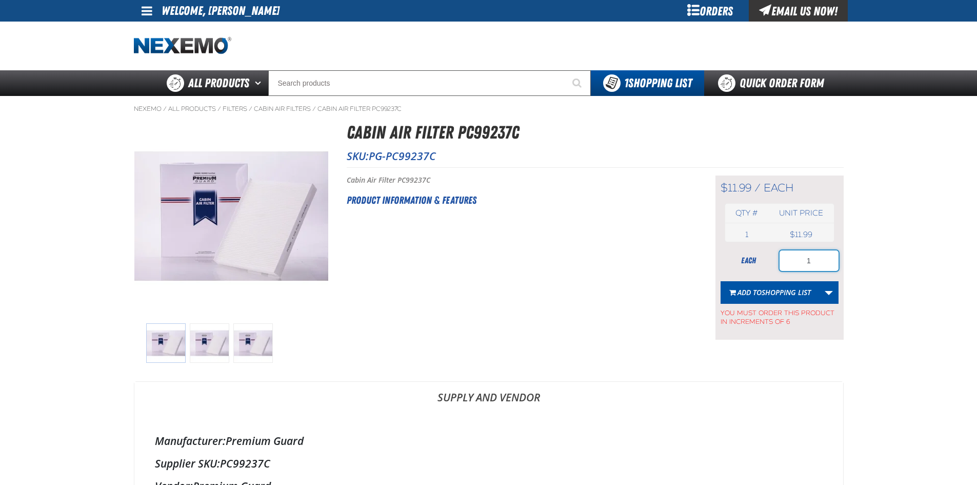
drag, startPoint x: 816, startPoint y: 260, endPoint x: 795, endPoint y: 265, distance: 21.2
click at [795, 265] on input "1" at bounding box center [809, 260] width 59 height 21
type input "6"
click at [778, 291] on span "Shopping List" at bounding box center [786, 292] width 49 height 10
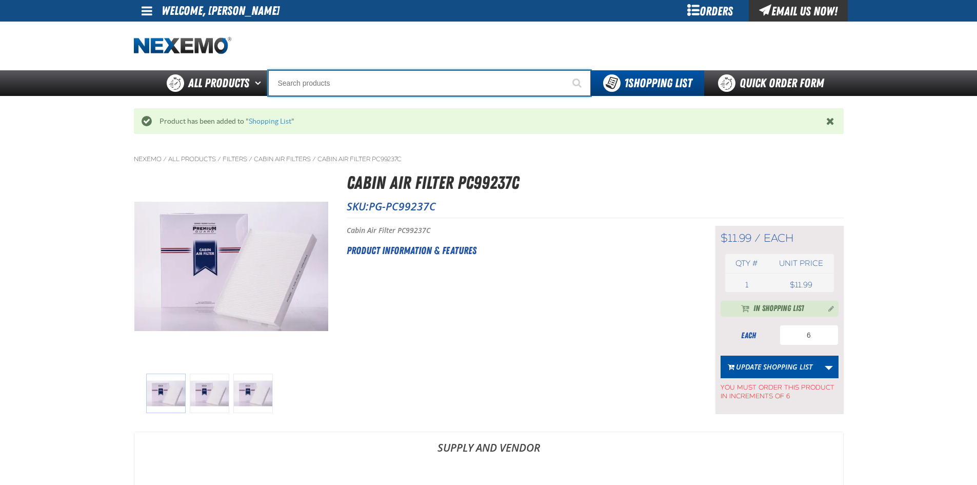
click at [300, 84] on input "Search" at bounding box center [429, 83] width 323 height 26
type input "P"
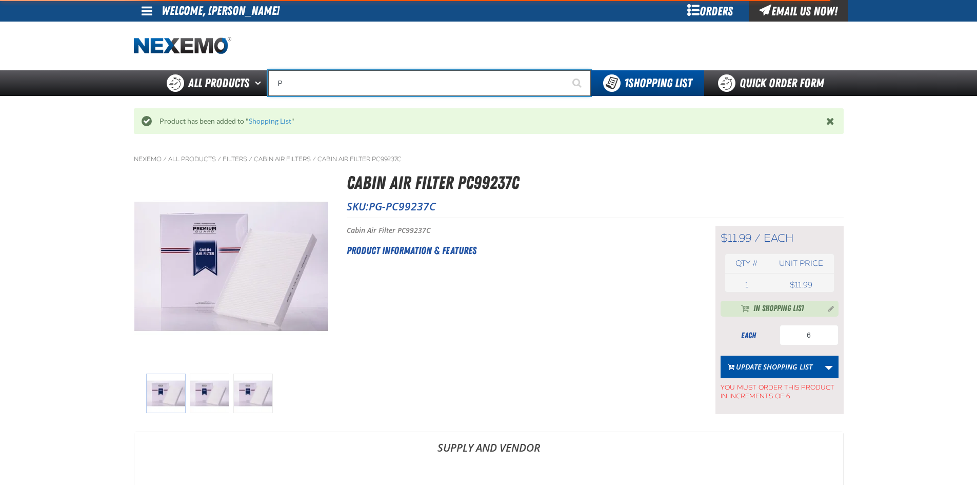
type input "PG"
type input "PG-Sub01"
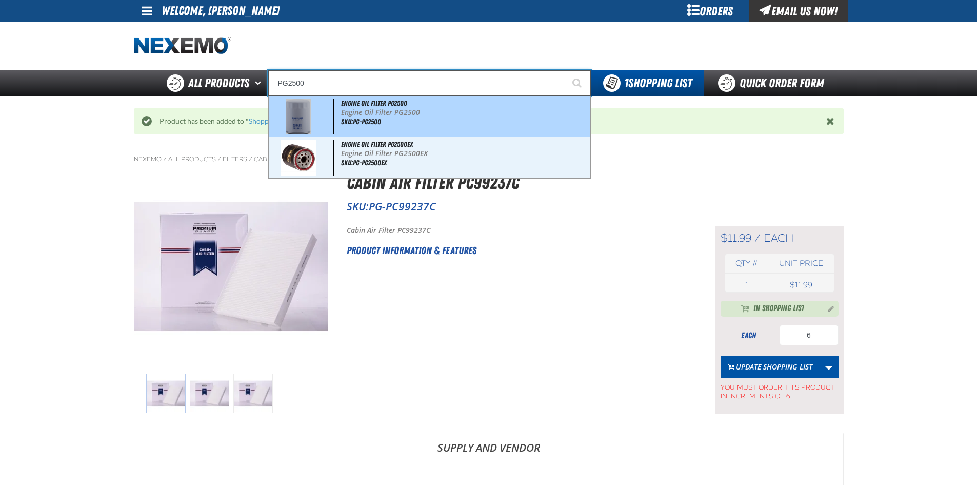
click at [387, 118] on div "Engine Oil Filter PG2500 Engine Oil Filter PG2500 SKU:PG-PG2500" at bounding box center [430, 116] width 322 height 41
type input "Engine Oil Filter PG2500"
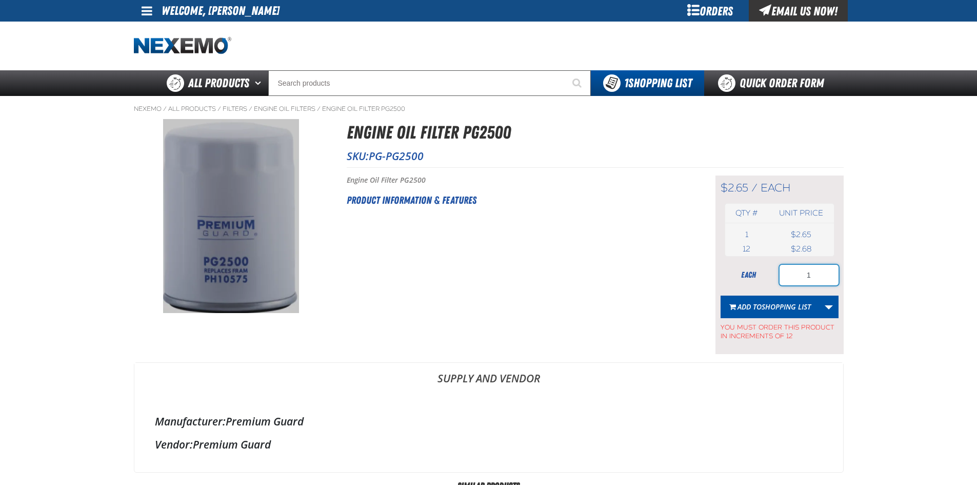
drag, startPoint x: 812, startPoint y: 271, endPoint x: 800, endPoint y: 274, distance: 12.7
click at [801, 273] on input "1" at bounding box center [809, 275] width 59 height 21
type input "12"
click at [786, 303] on span "Shopping List" at bounding box center [786, 307] width 49 height 10
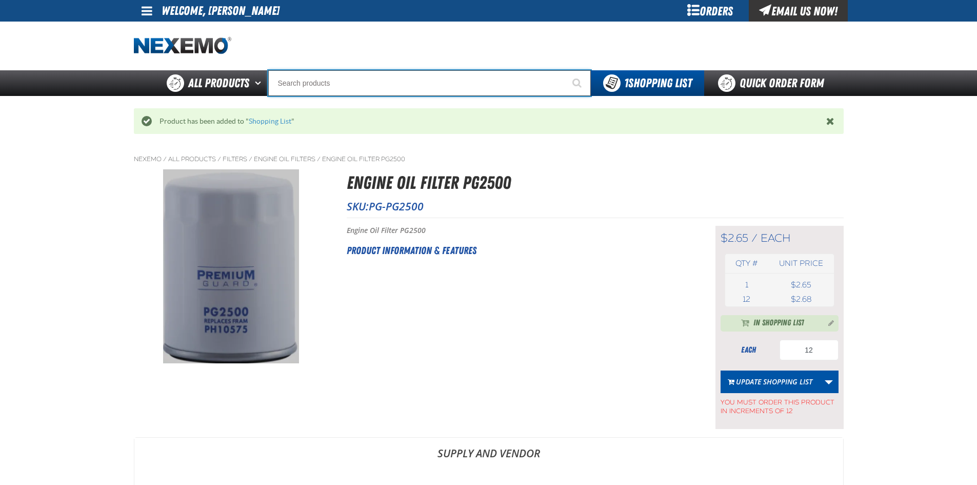
click at [416, 85] on input "Search" at bounding box center [429, 83] width 323 height 26
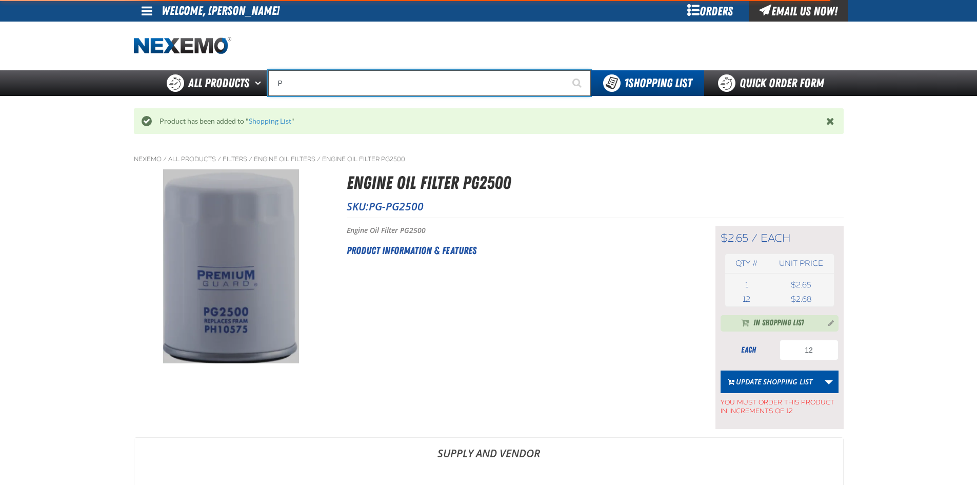
type input "PG"
type input "PG-Sub01"
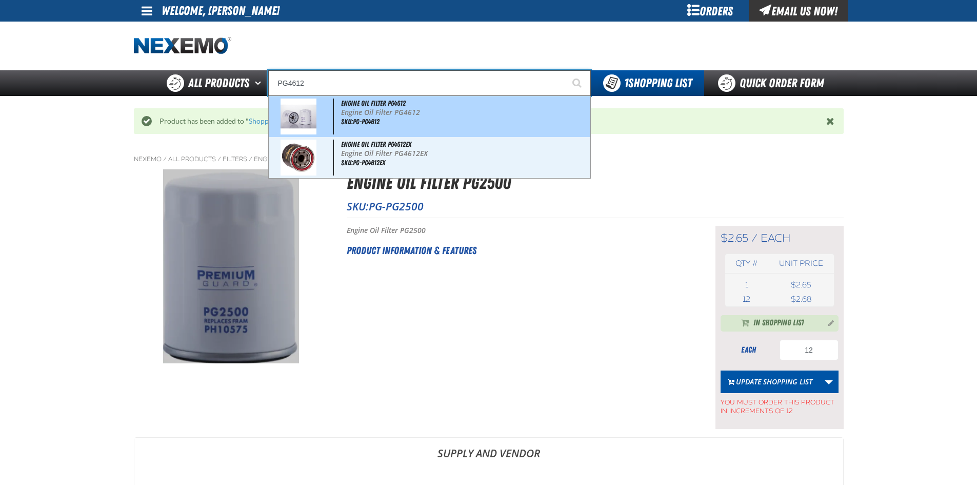
click at [412, 113] on p "Engine Oil Filter PG4612" at bounding box center [464, 112] width 247 height 9
type input "Engine Oil Filter PG4612"
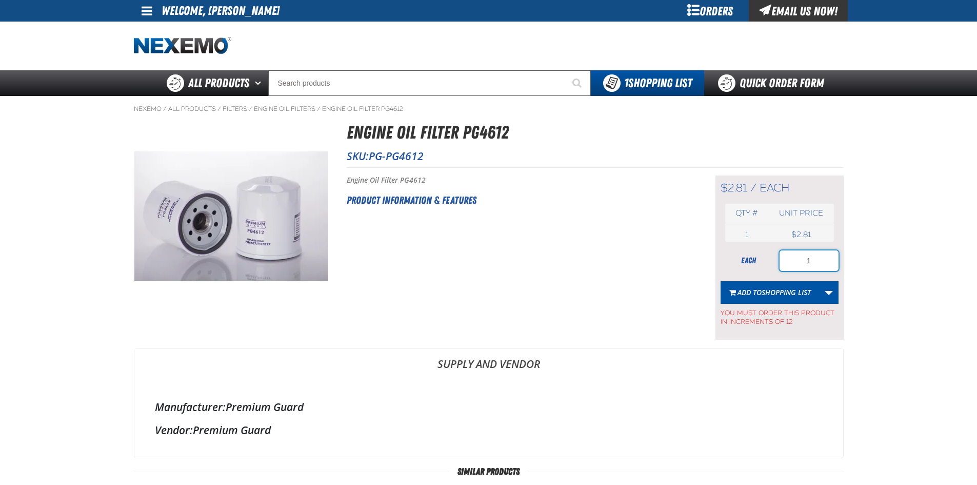
click at [818, 260] on input "1" at bounding box center [809, 260] width 59 height 21
type input "12"
click at [790, 291] on span "Shopping List" at bounding box center [786, 292] width 49 height 10
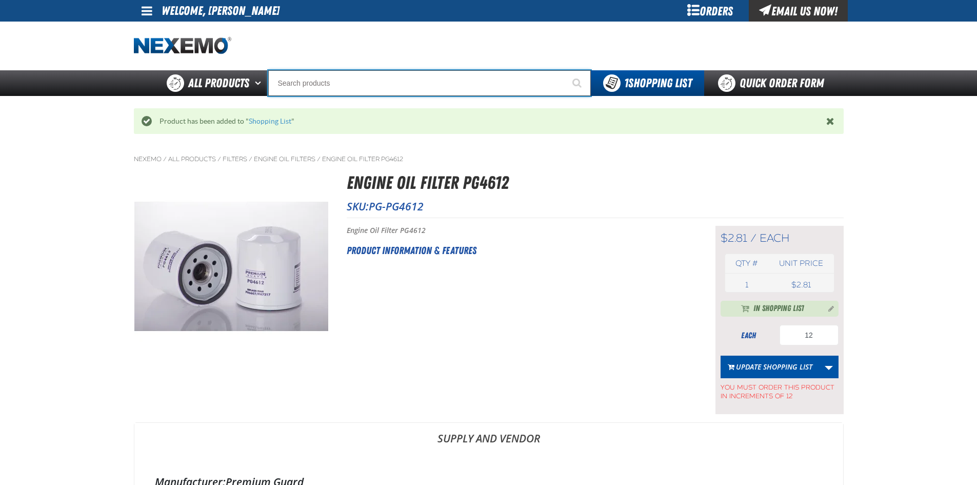
click at [359, 88] on input "Search" at bounding box center [429, 83] width 323 height 26
type input "P"
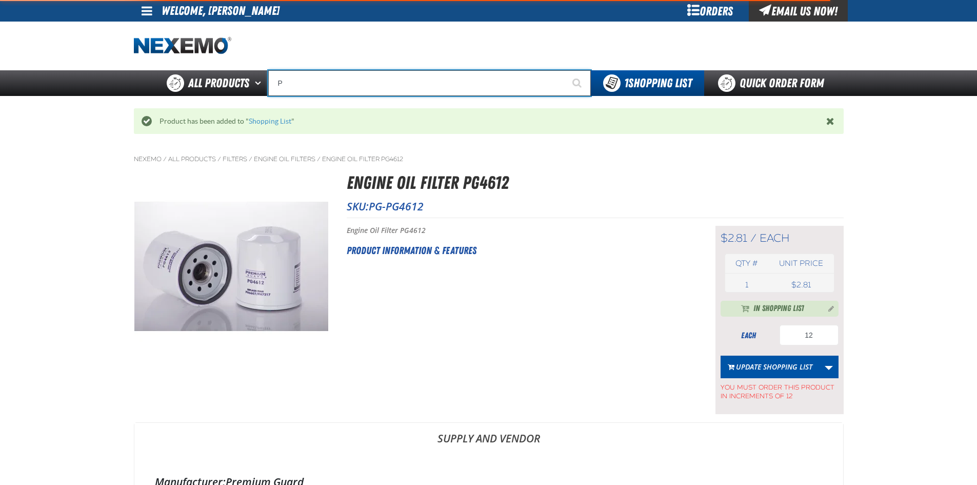
type input "PG"
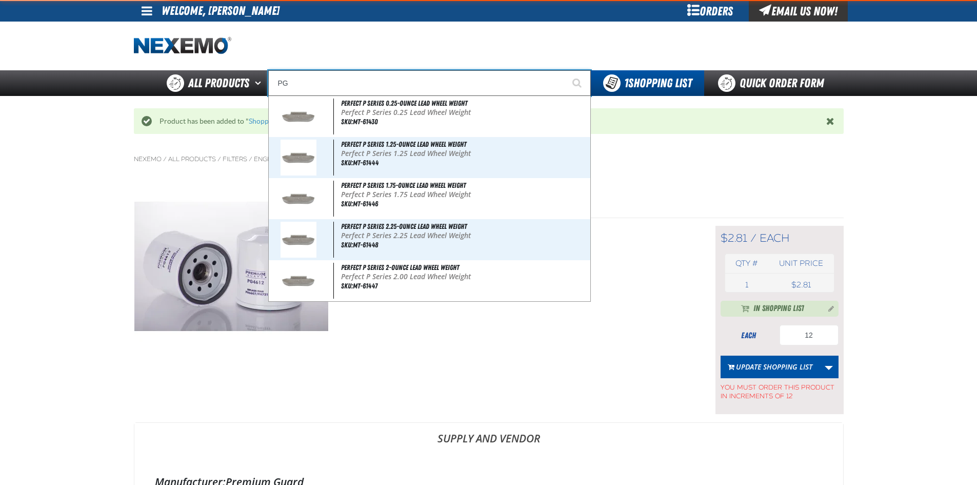
type input "PG-Sub01"
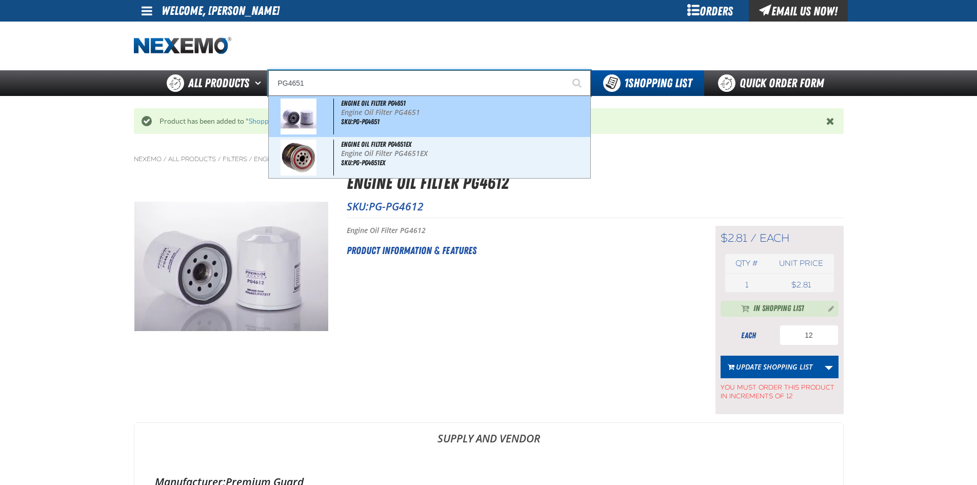
click at [360, 115] on p "Engine Oil Filter PG4651" at bounding box center [464, 112] width 247 height 9
type input "Engine Oil Filter PG4651"
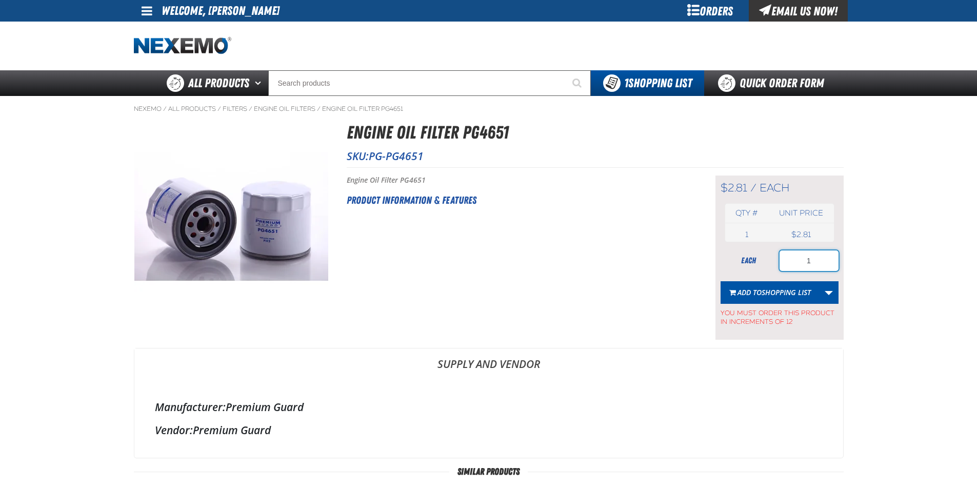
drag, startPoint x: 818, startPoint y: 262, endPoint x: 760, endPoint y: 267, distance: 58.7
click at [758, 267] on div "each 1" at bounding box center [780, 260] width 118 height 21
type input "12"
click at [753, 290] on span "Add to Shopping List" at bounding box center [774, 292] width 73 height 10
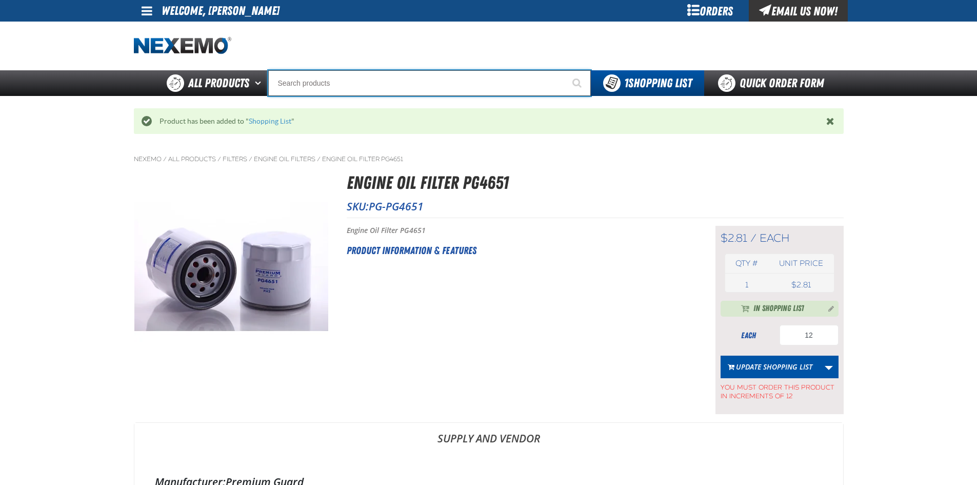
click at [337, 82] on input "Search" at bounding box center [429, 83] width 323 height 26
type input "P"
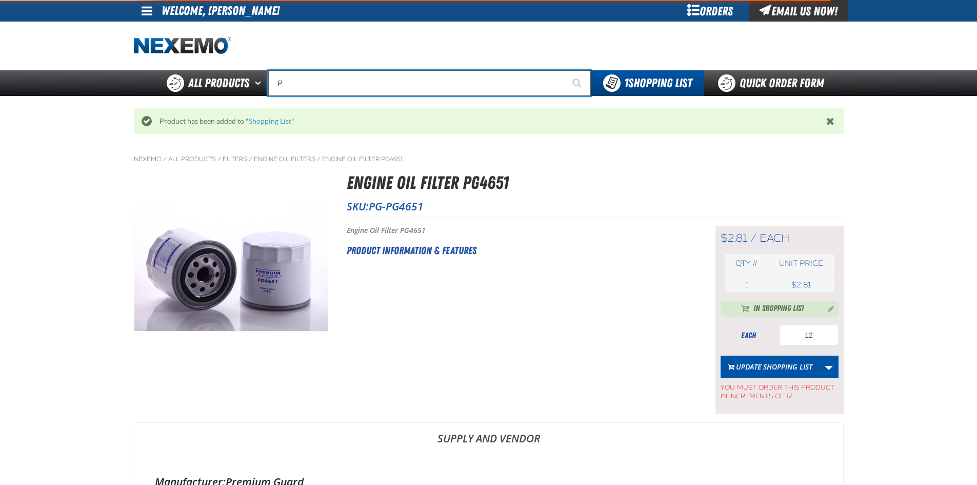
type input "Perfect P Series 0.25-ounce Lead Wheel Weight"
type input "PG"
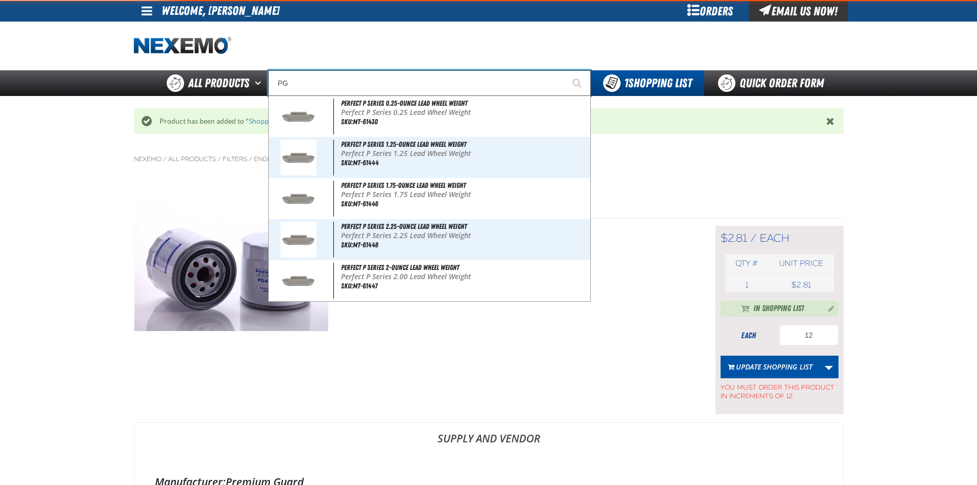
type input "PG-Sub01"
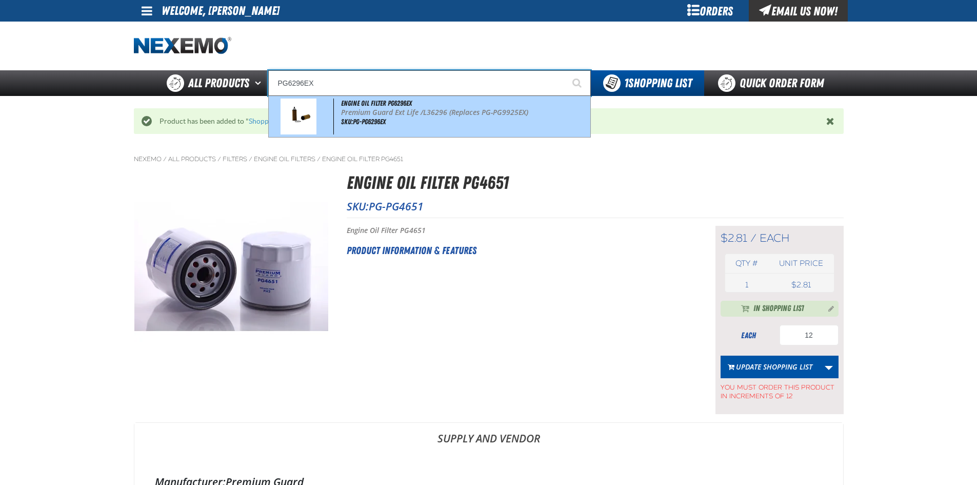
click at [392, 113] on p "Premium Guard Ext Life /L36296 (Replaces PG-PG9925EX)" at bounding box center [464, 112] width 247 height 9
type input "Engine Oil Filter PG6296EX"
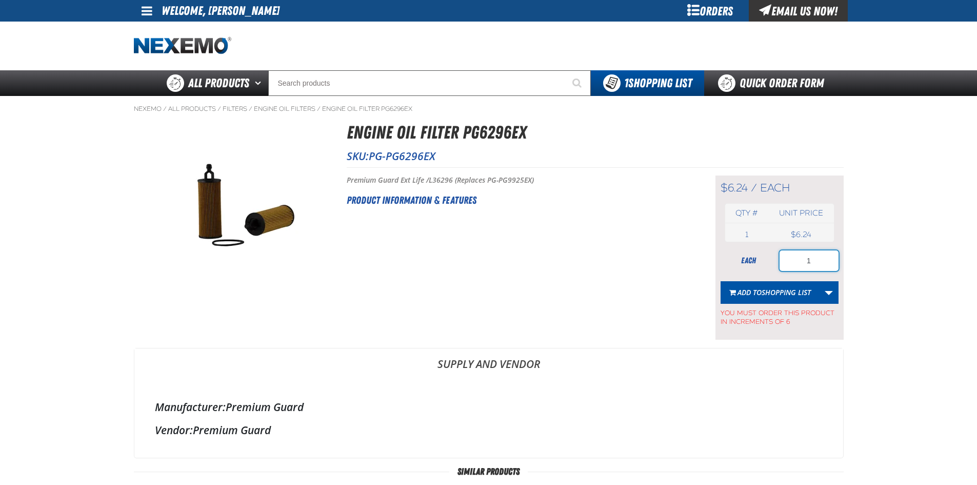
drag, startPoint x: 815, startPoint y: 260, endPoint x: 775, endPoint y: 266, distance: 40.5
click at [775, 266] on div "each 1" at bounding box center [780, 260] width 118 height 21
type input "6"
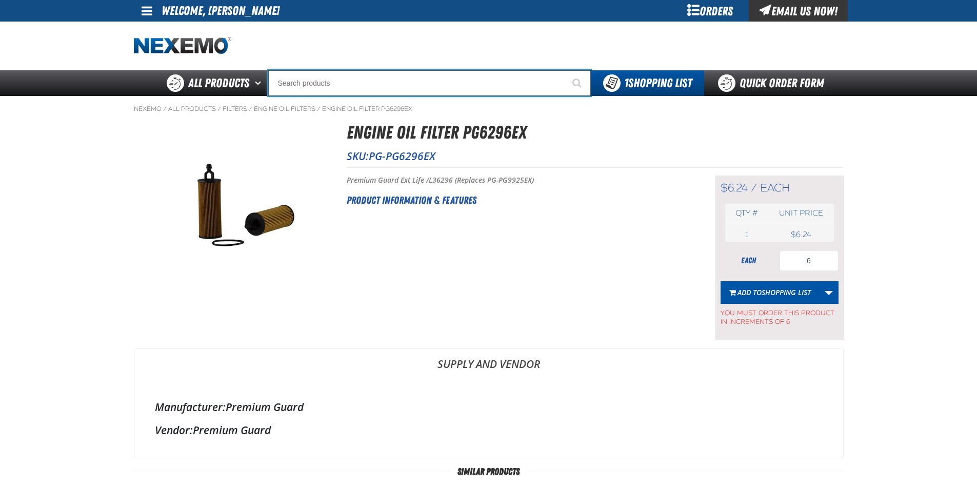
click at [310, 85] on input "Search" at bounding box center [429, 83] width 323 height 26
type input "R"
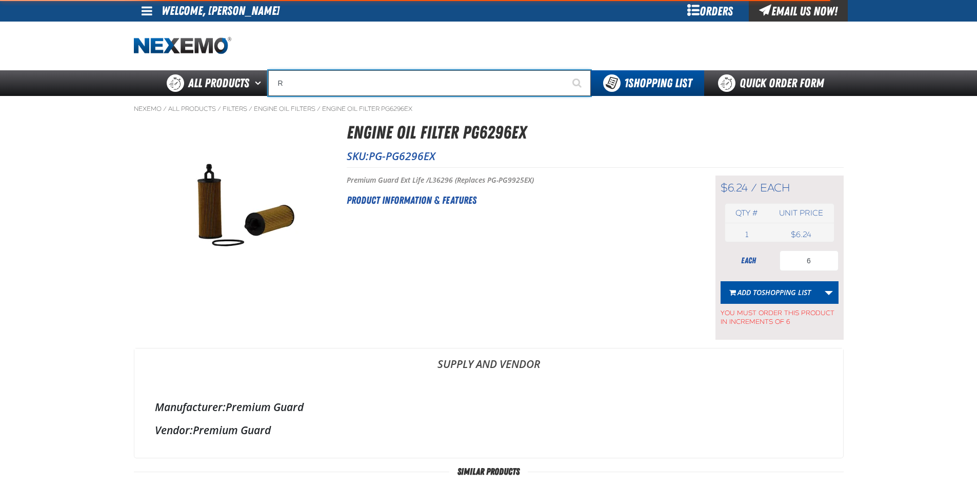
type input "ROADSIDE R"
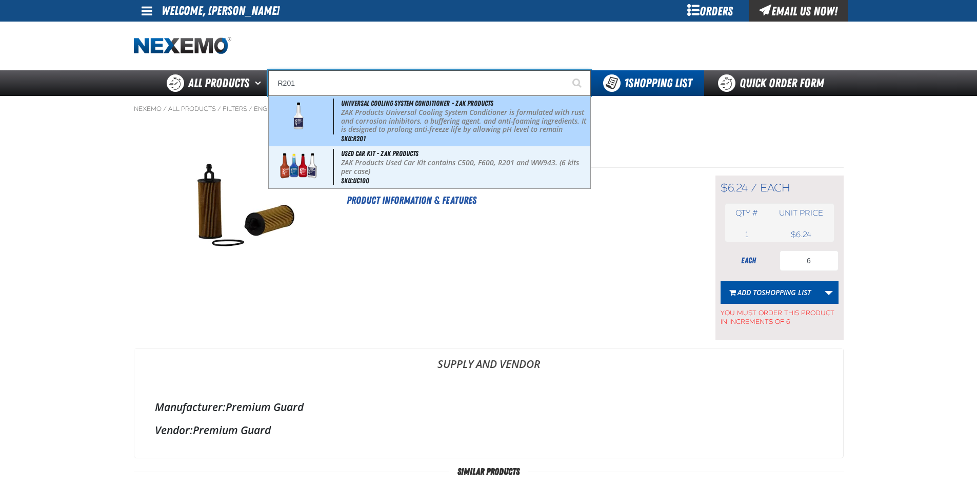
click at [372, 116] on p "ZAK Products Universal Cooling System Conditioner is formulated with rust and c…" at bounding box center [464, 129] width 247 height 43
type input "Universal Cooling System Conditioner - ZAK Products"
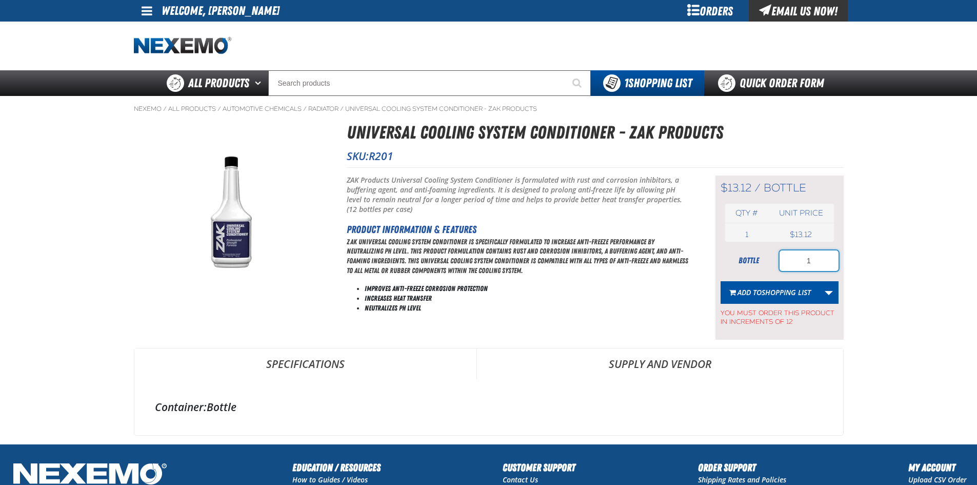
click at [766, 261] on div "bottle 1" at bounding box center [780, 260] width 118 height 21
type input "24"
click at [753, 290] on span "Add to Shopping List" at bounding box center [774, 292] width 73 height 10
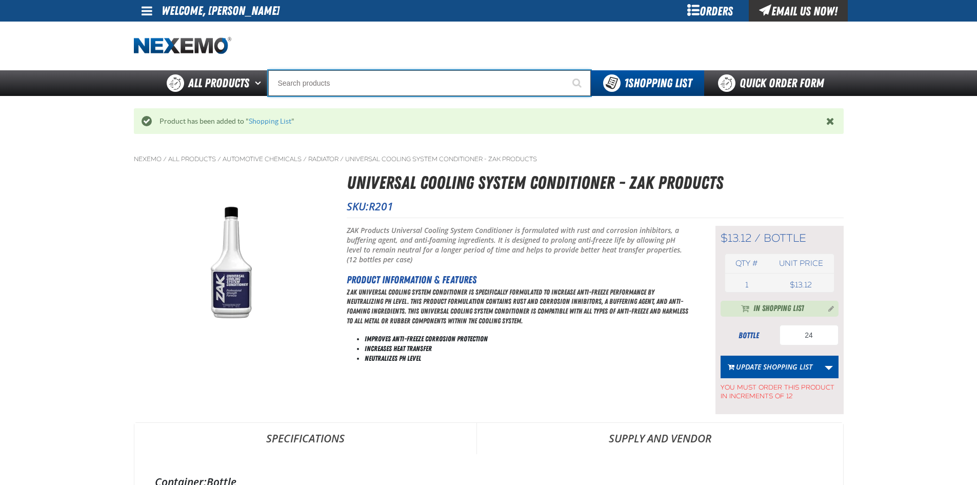
click at [325, 82] on input "Search" at bounding box center [429, 83] width 323 height 26
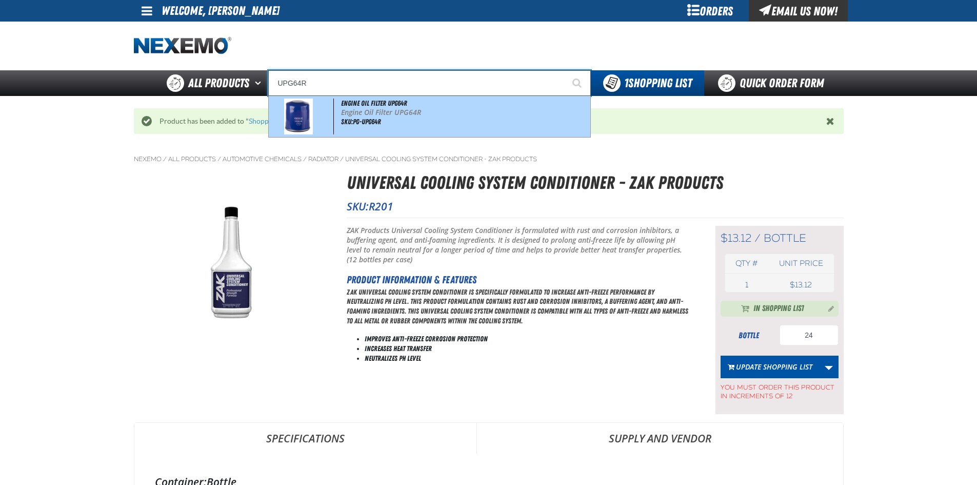
click at [423, 113] on p "Engine Oil Filter UPG64R" at bounding box center [464, 112] width 247 height 9
type input "Engine Oil Filter UPG64R"
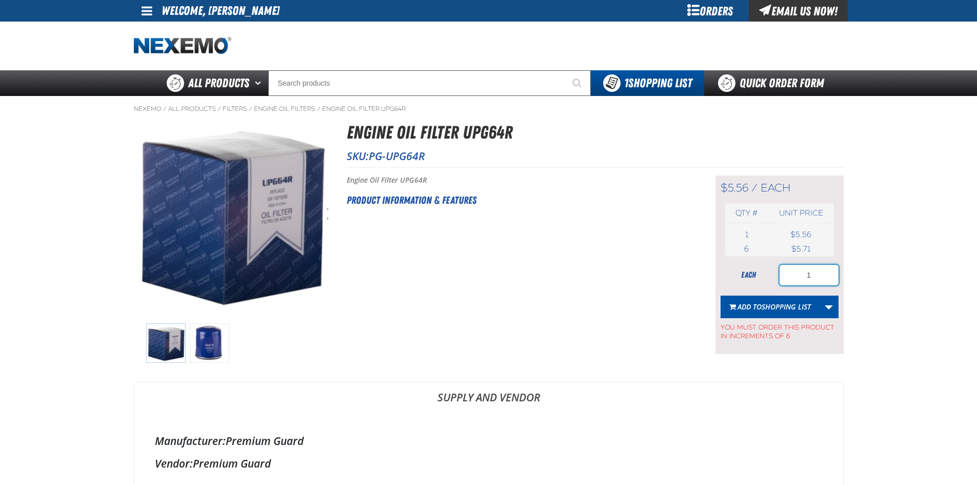
drag, startPoint x: 810, startPoint y: 275, endPoint x: 776, endPoint y: 280, distance: 33.7
click at [776, 280] on div "each 1" at bounding box center [780, 275] width 118 height 21
type input "6"
click at [770, 306] on span "Shopping List" at bounding box center [786, 307] width 49 height 10
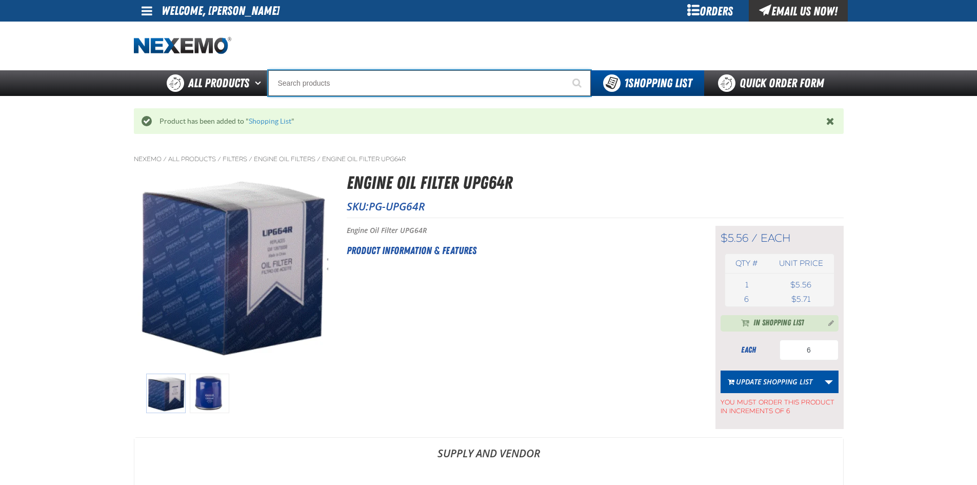
click at [296, 87] on input "Search" at bounding box center [429, 83] width 323 height 26
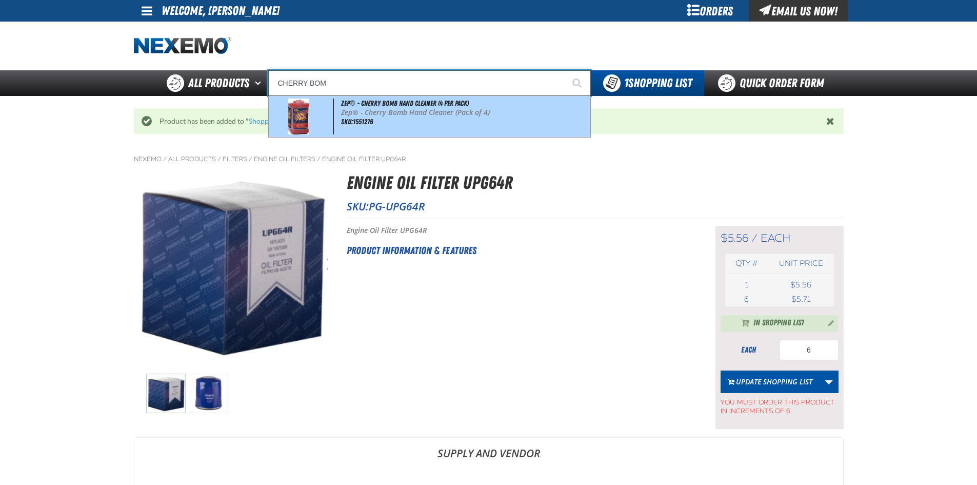
click at [341, 112] on p "Zep® - Cherry Bomb Hand Cleaner (Pack of 4)" at bounding box center [464, 112] width 247 height 9
type input "Zep® - Cherry Bomb Hand Cleaner (4 per pack)"
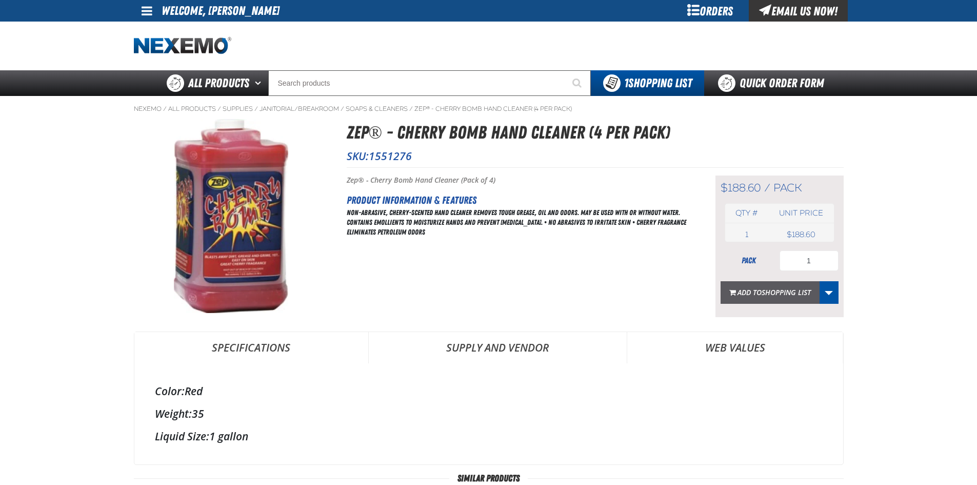
click at [786, 291] on span "Shopping List" at bounding box center [786, 292] width 49 height 10
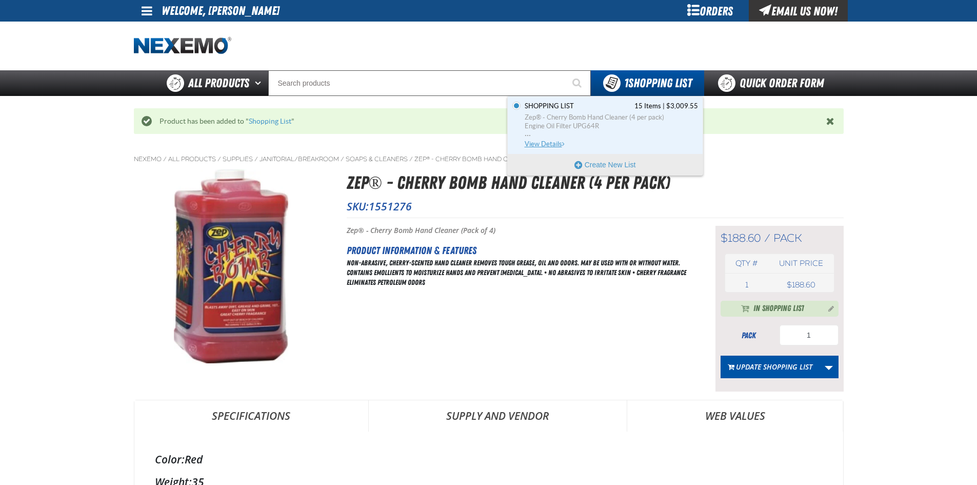
click at [620, 124] on span "Engine Oil Filter UPG64R" at bounding box center [611, 126] width 173 height 9
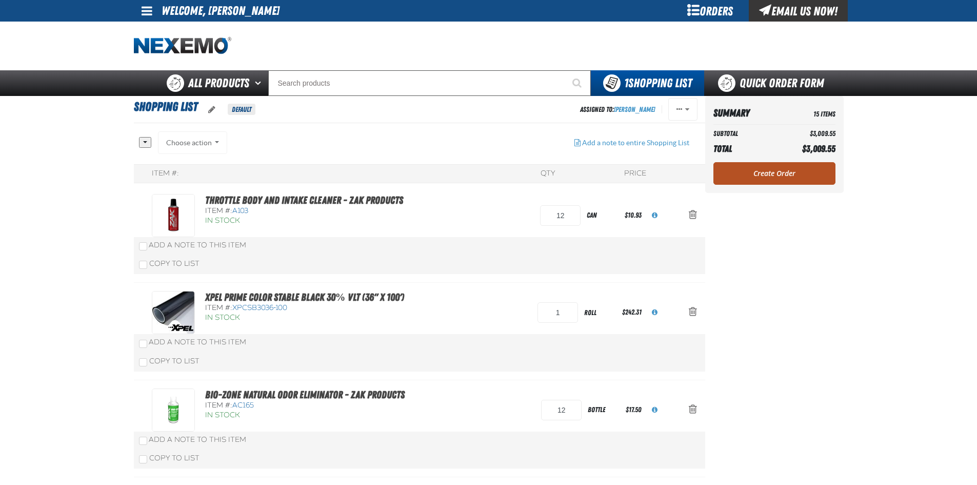
click at [755, 173] on link "Create Order" at bounding box center [775, 173] width 122 height 23
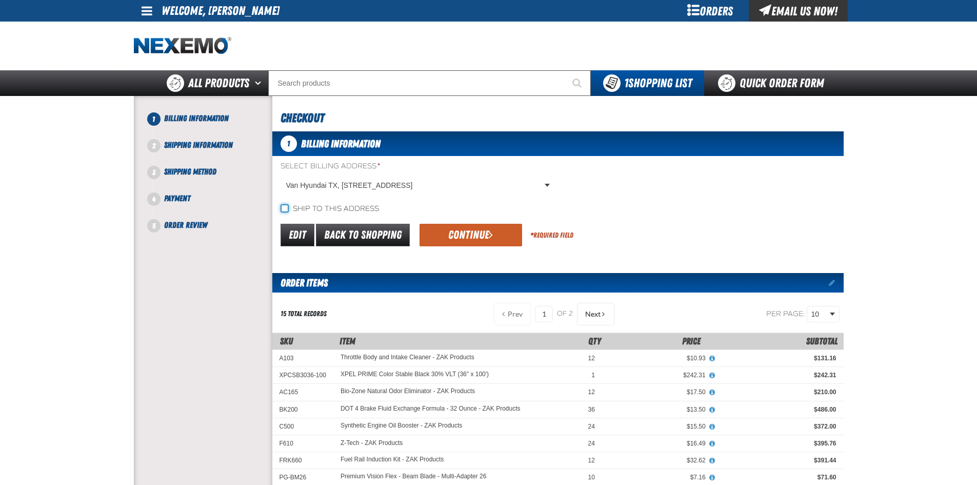
drag, startPoint x: 283, startPoint y: 207, endPoint x: 325, endPoint y: 212, distance: 42.4
click at [283, 207] on input "Ship to this address" at bounding box center [285, 208] width 8 height 8
checkbox input "true"
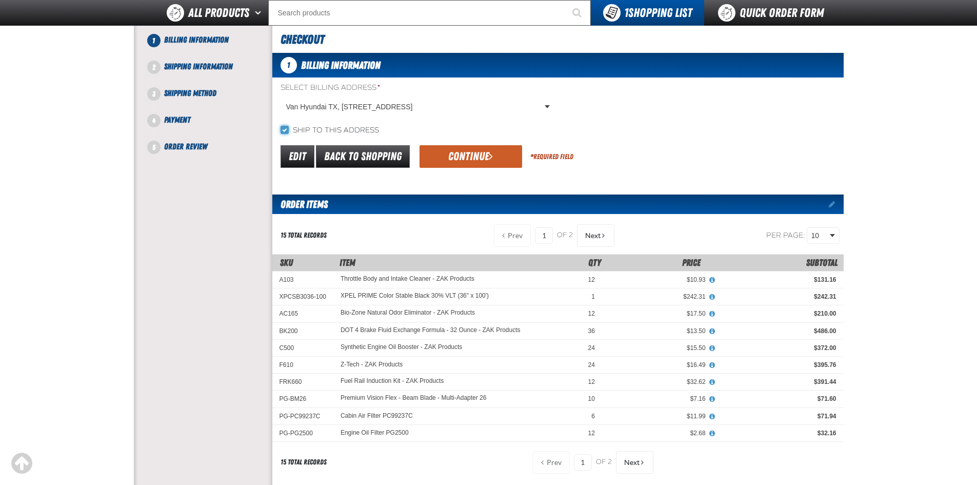
scroll to position [205, 0]
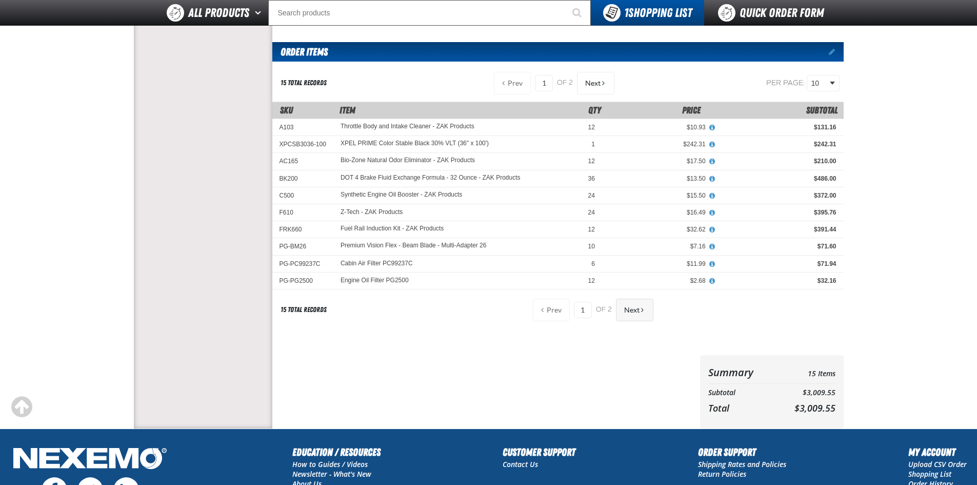
click at [638, 315] on button "Next" at bounding box center [634, 310] width 37 height 23
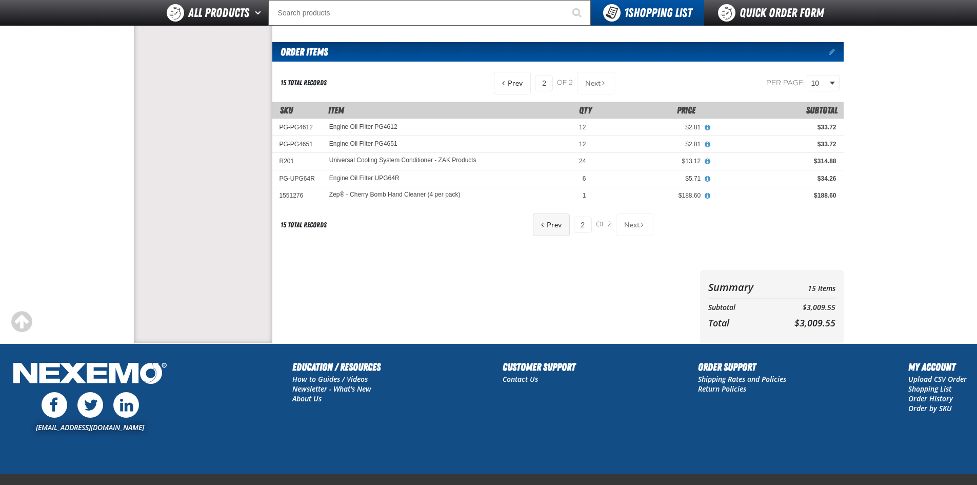
click at [558, 227] on span "Prev" at bounding box center [554, 225] width 15 height 8
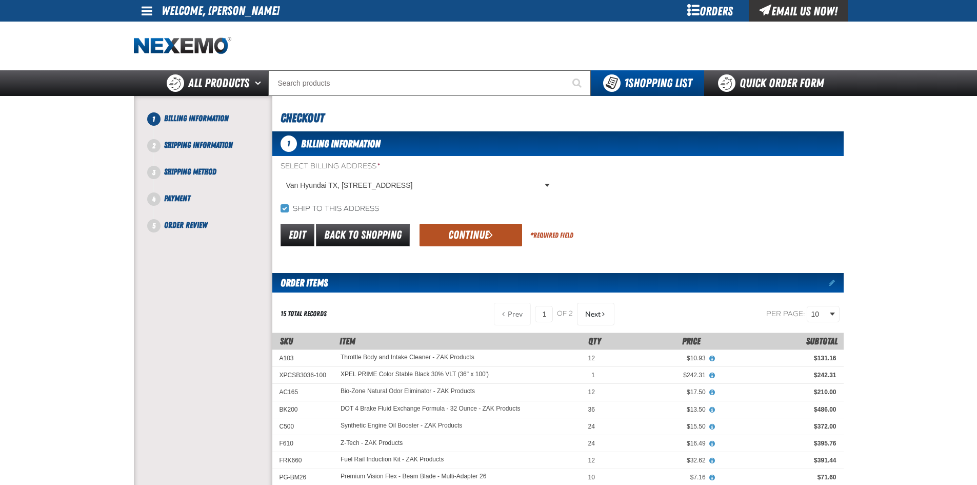
click at [462, 233] on button "Continue" at bounding box center [471, 235] width 103 height 23
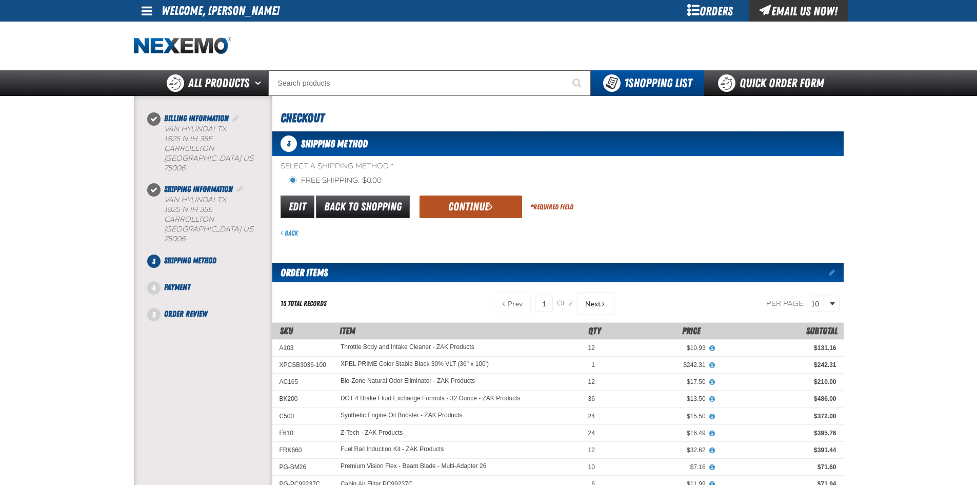
click at [471, 212] on button "Continue" at bounding box center [471, 206] width 103 height 23
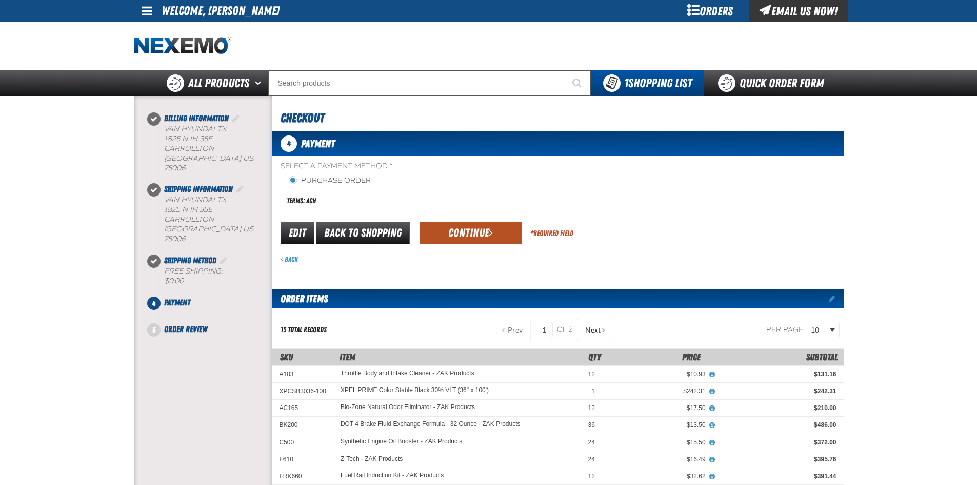
click at [466, 224] on button "Continue" at bounding box center [471, 233] width 103 height 23
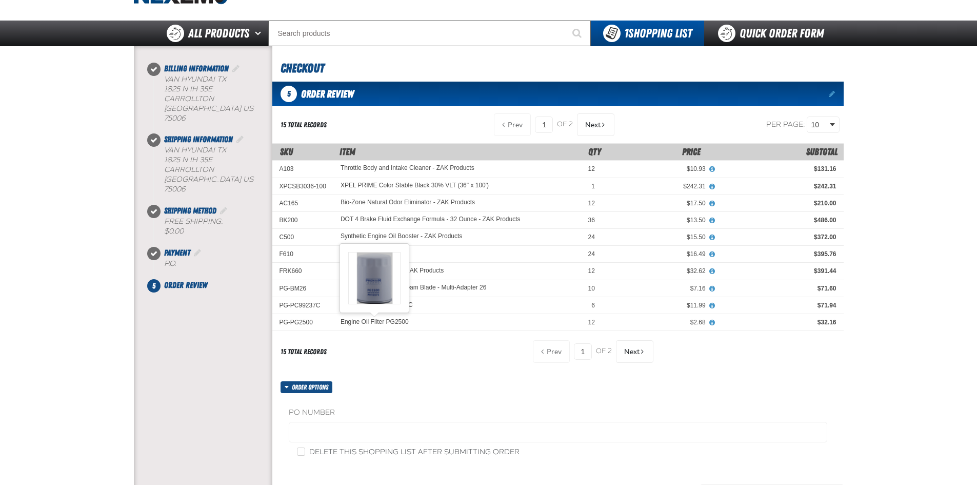
scroll to position [51, 0]
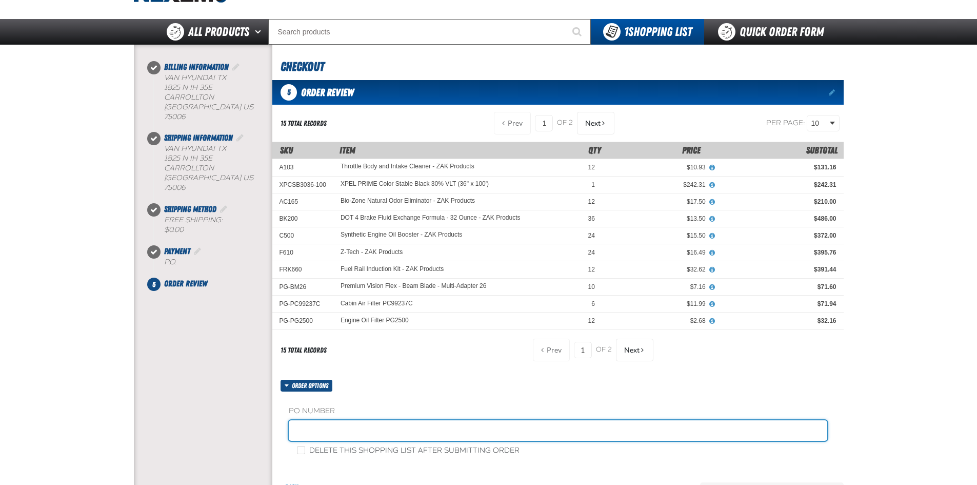
click at [362, 425] on input "text" at bounding box center [558, 430] width 539 height 21
type input "88261-1"
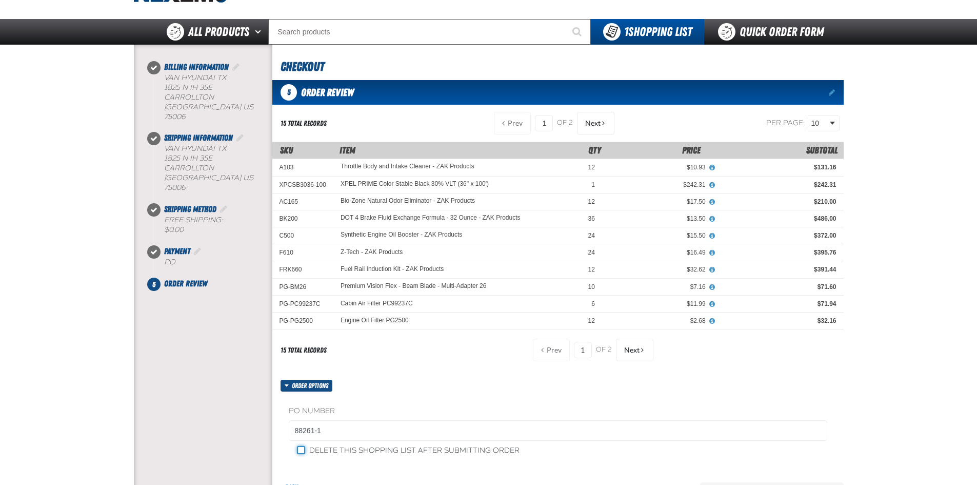
click at [301, 452] on input "Delete this shopping list after submitting order" at bounding box center [301, 450] width 8 height 8
checkbox input "true"
click at [343, 461] on div "PO Number 88261-1 Delete this shopping list after submitting order" at bounding box center [558, 430] width 572 height 78
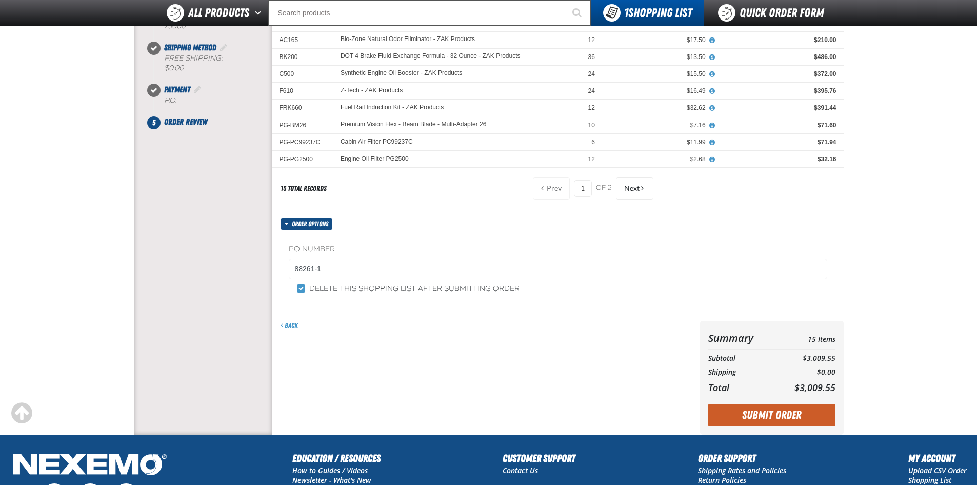
scroll to position [205, 0]
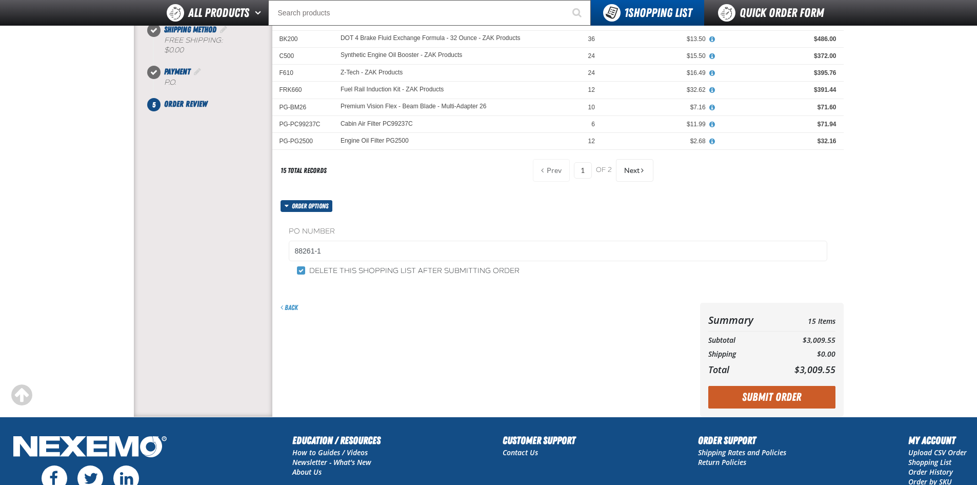
click at [763, 398] on button "Submit Order" at bounding box center [772, 397] width 127 height 23
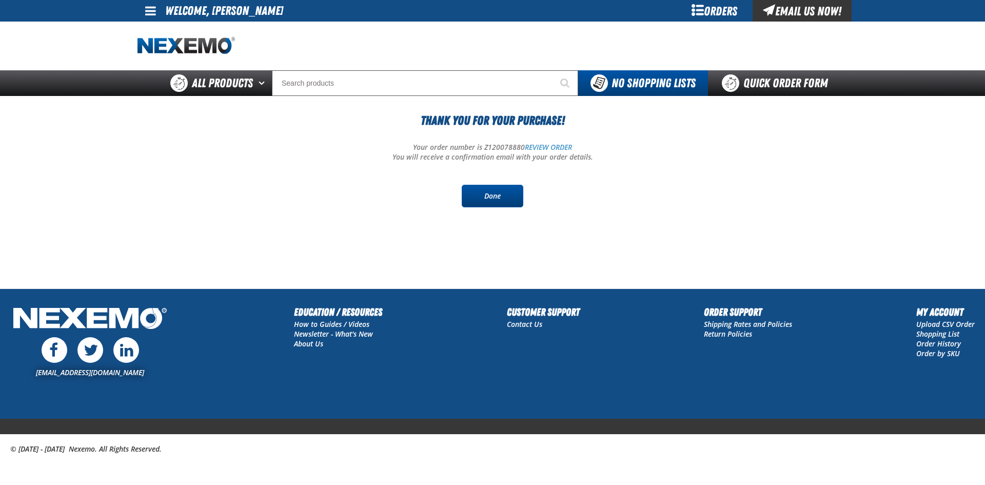
click at [497, 197] on link "Done" at bounding box center [493, 196] width 62 height 23
